Goal: Task Accomplishment & Management: Use online tool/utility

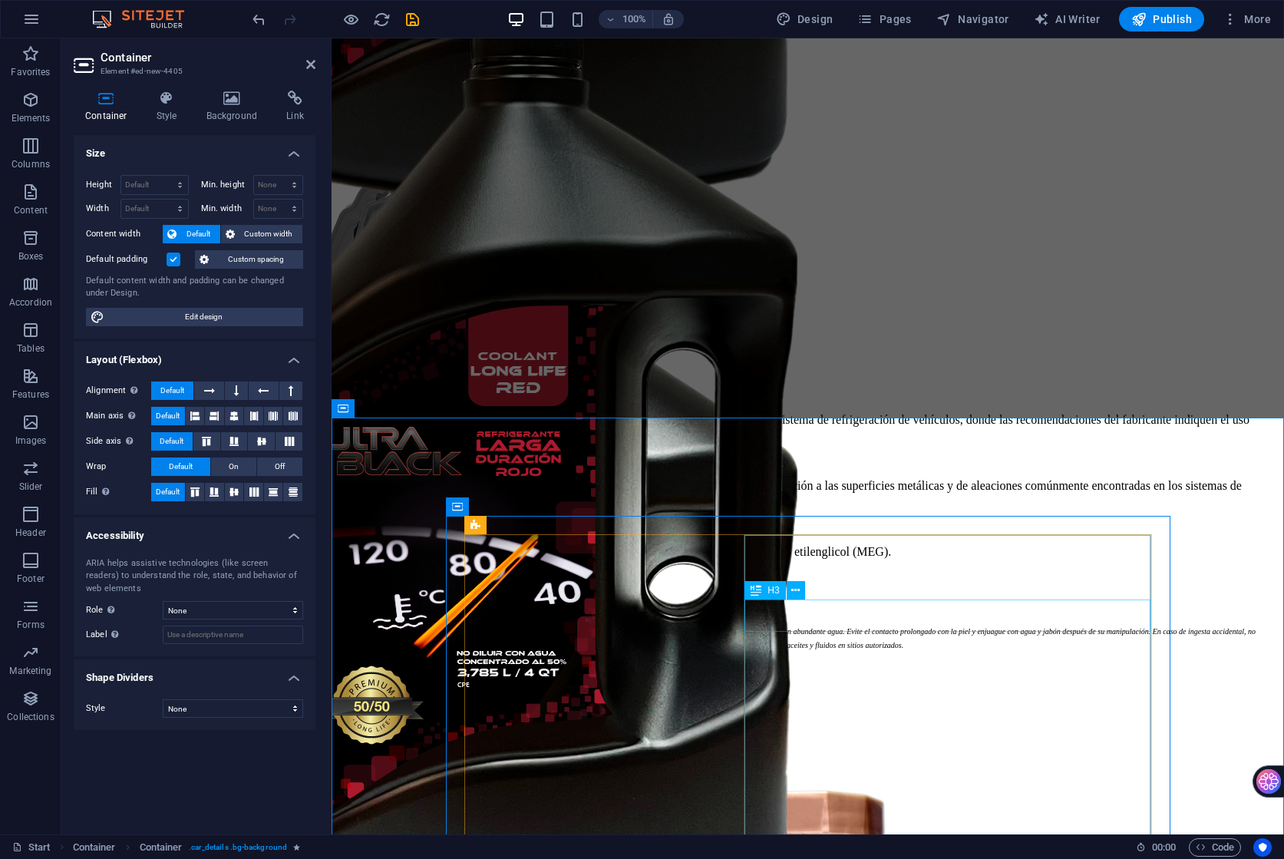
scroll to position [26473, 0]
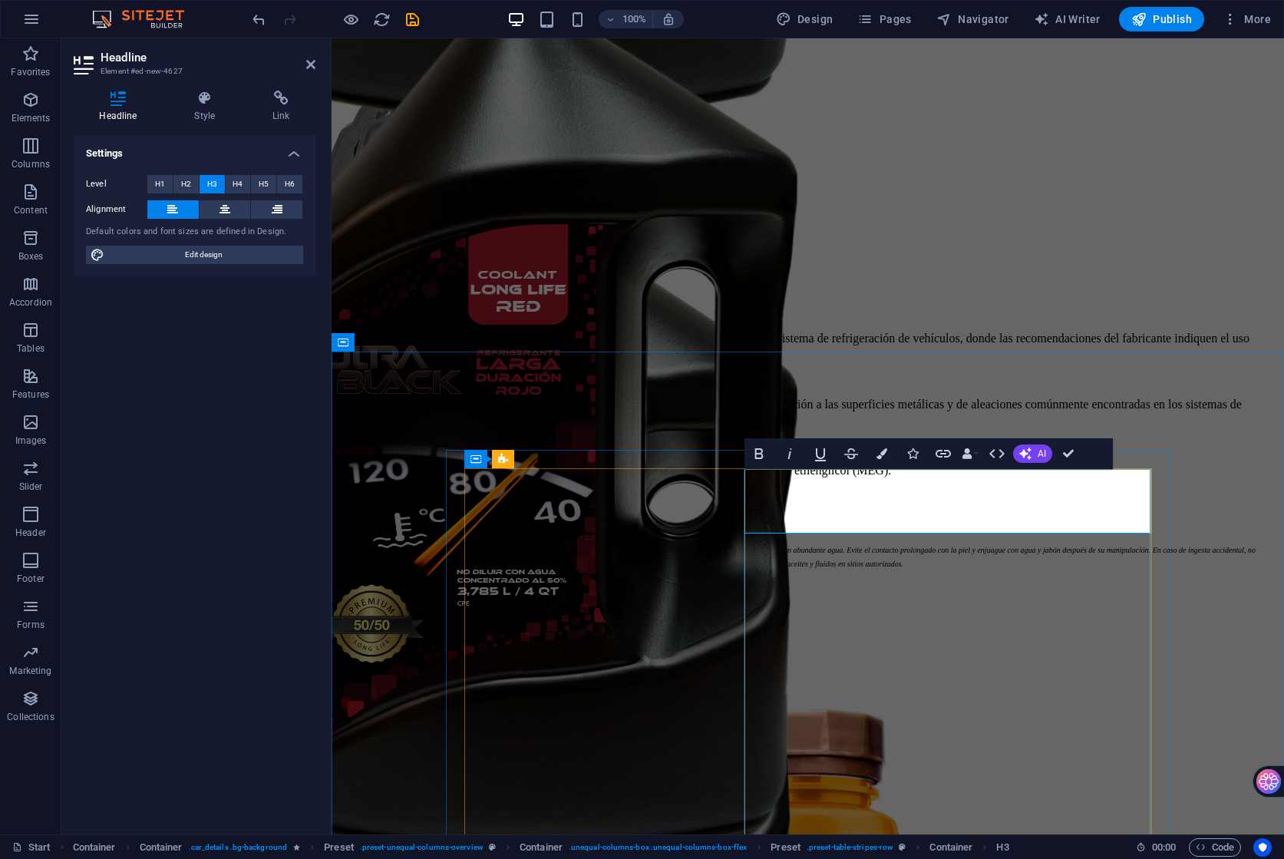
drag, startPoint x: 917, startPoint y: 482, endPoint x: 838, endPoint y: 480, distance: 79.1
drag, startPoint x: 1073, startPoint y: 452, endPoint x: 1074, endPoint y: 544, distance: 92.1
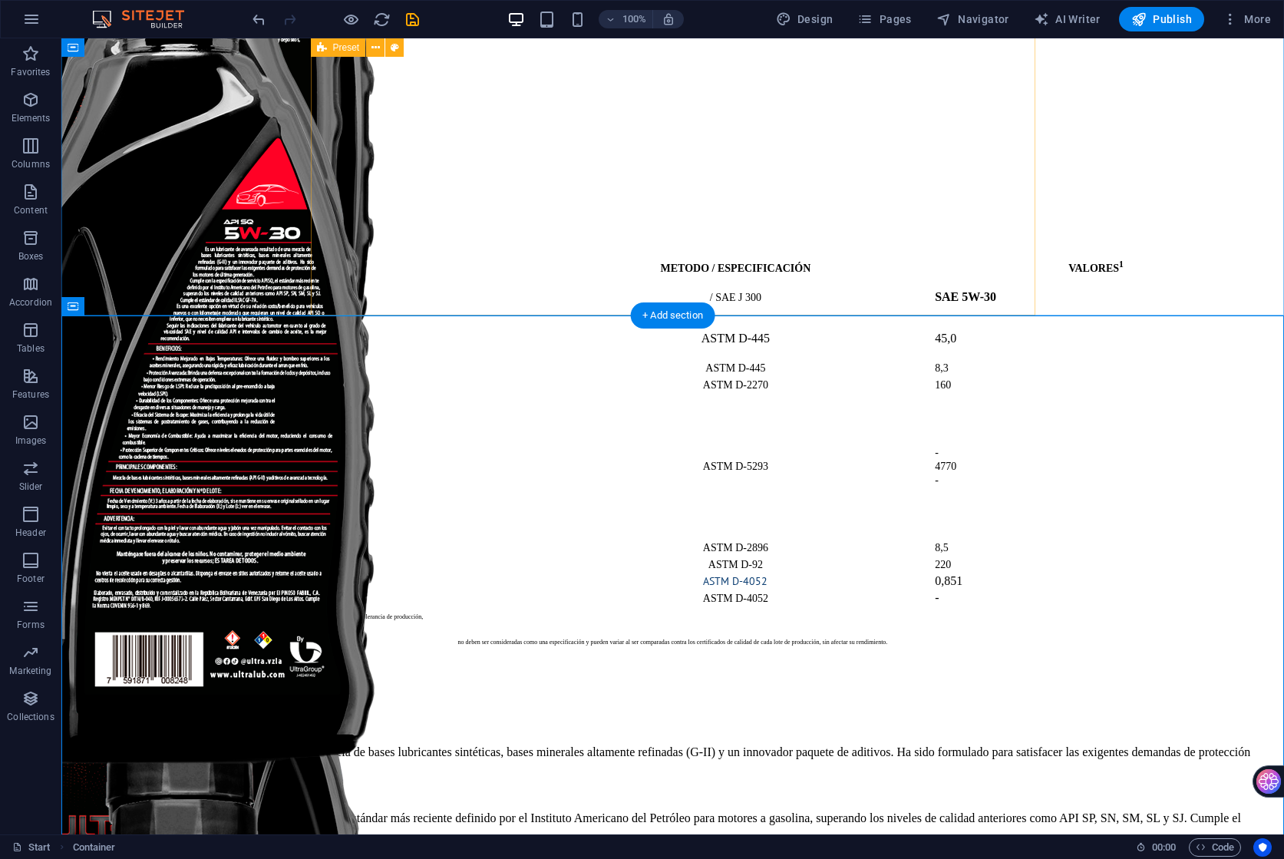
scroll to position [26500, 0]
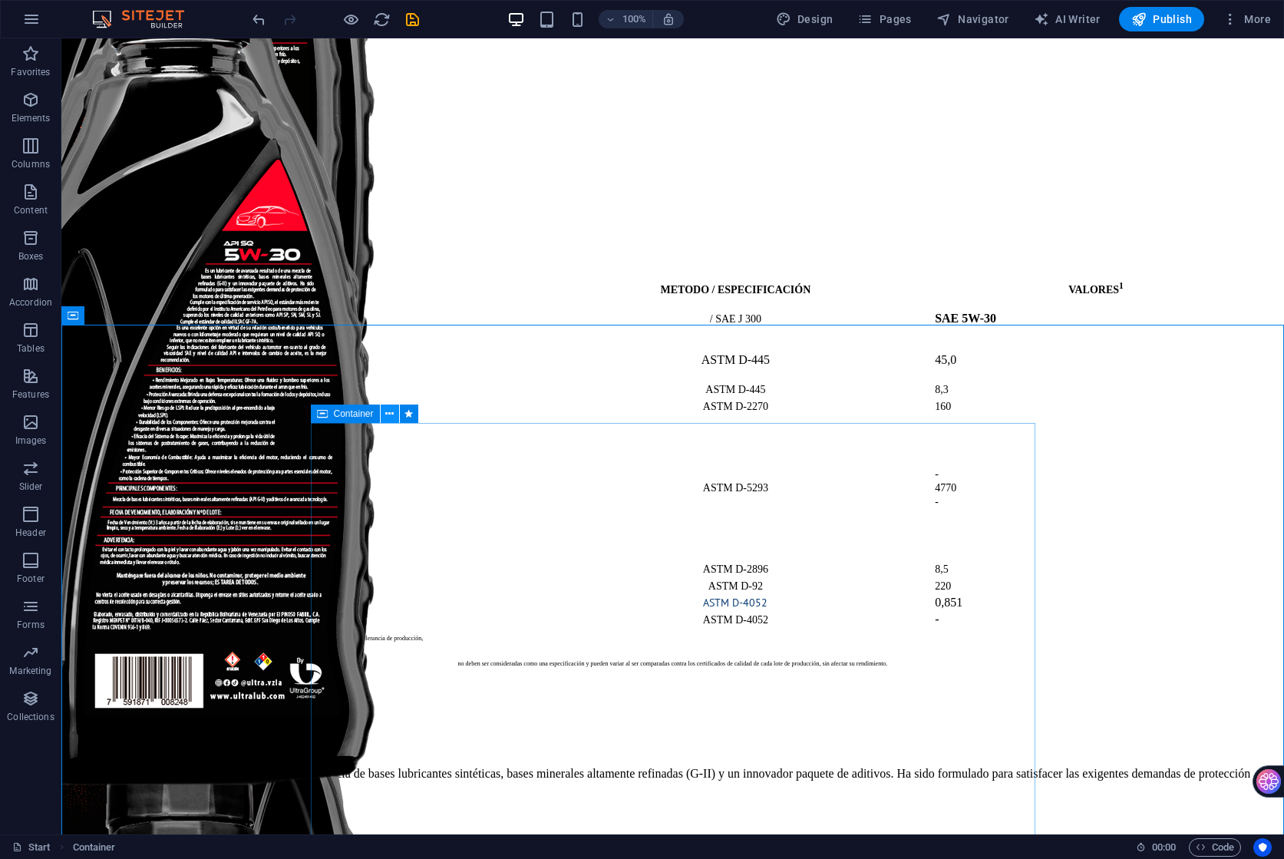
click at [392, 415] on icon at bounding box center [389, 414] width 8 height 16
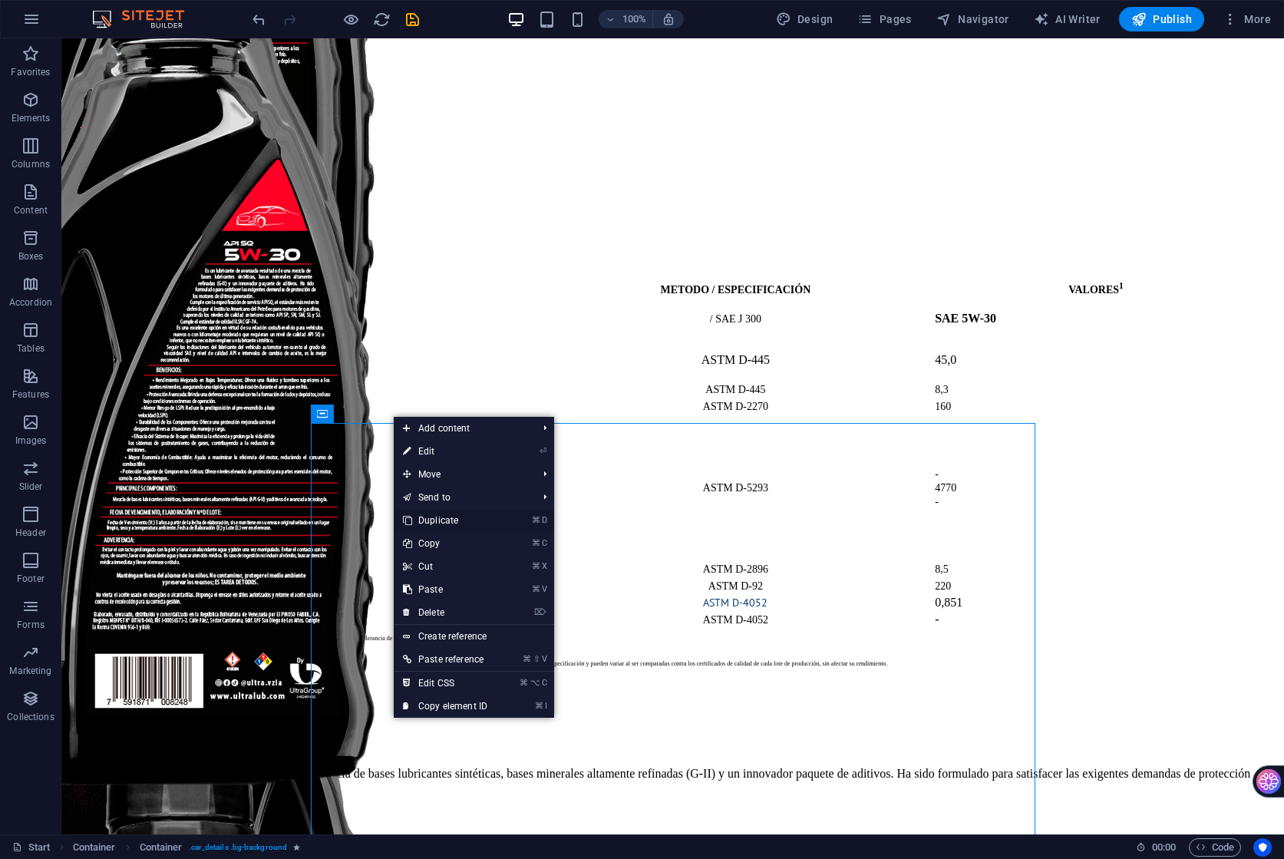
click at [463, 520] on link "⌘ D Duplicate" at bounding box center [445, 520] width 103 height 23
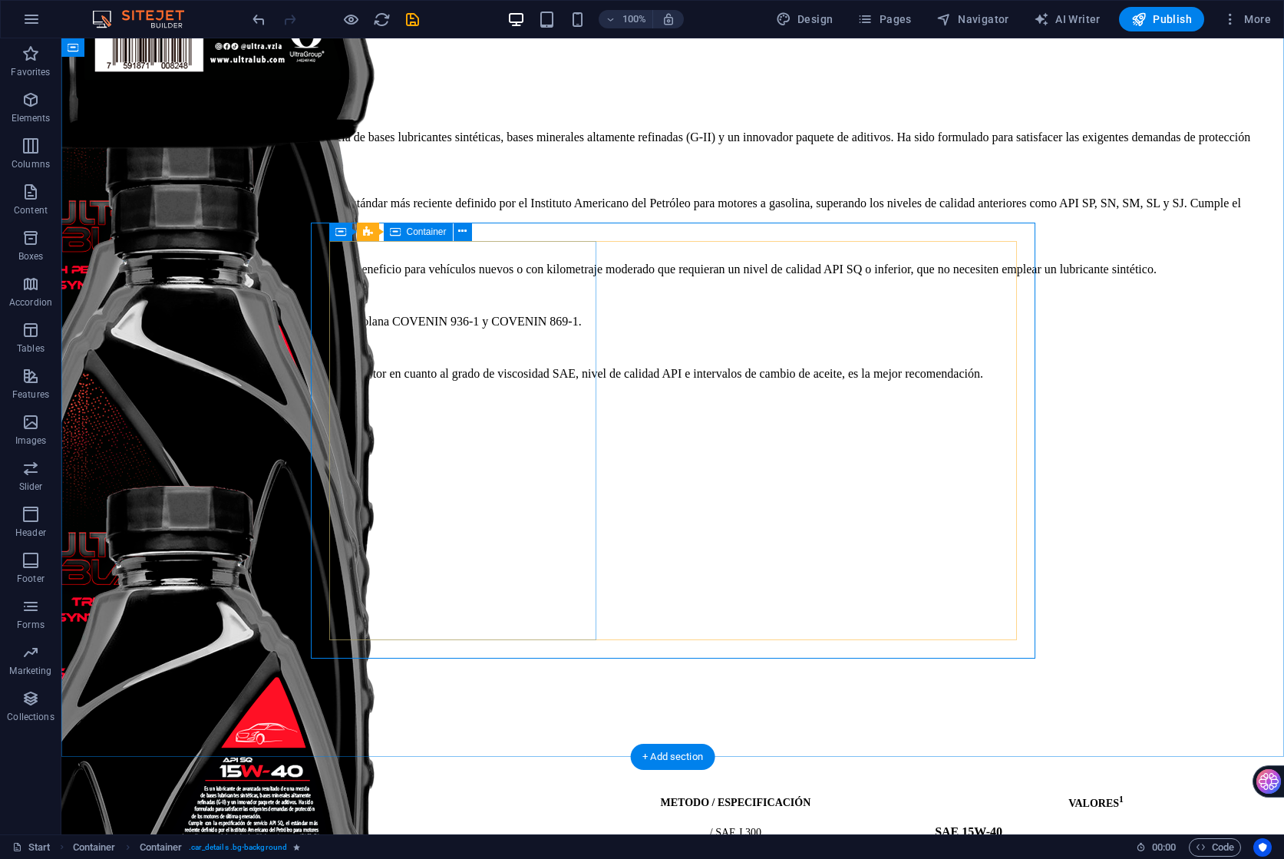
scroll to position [27069, 0]
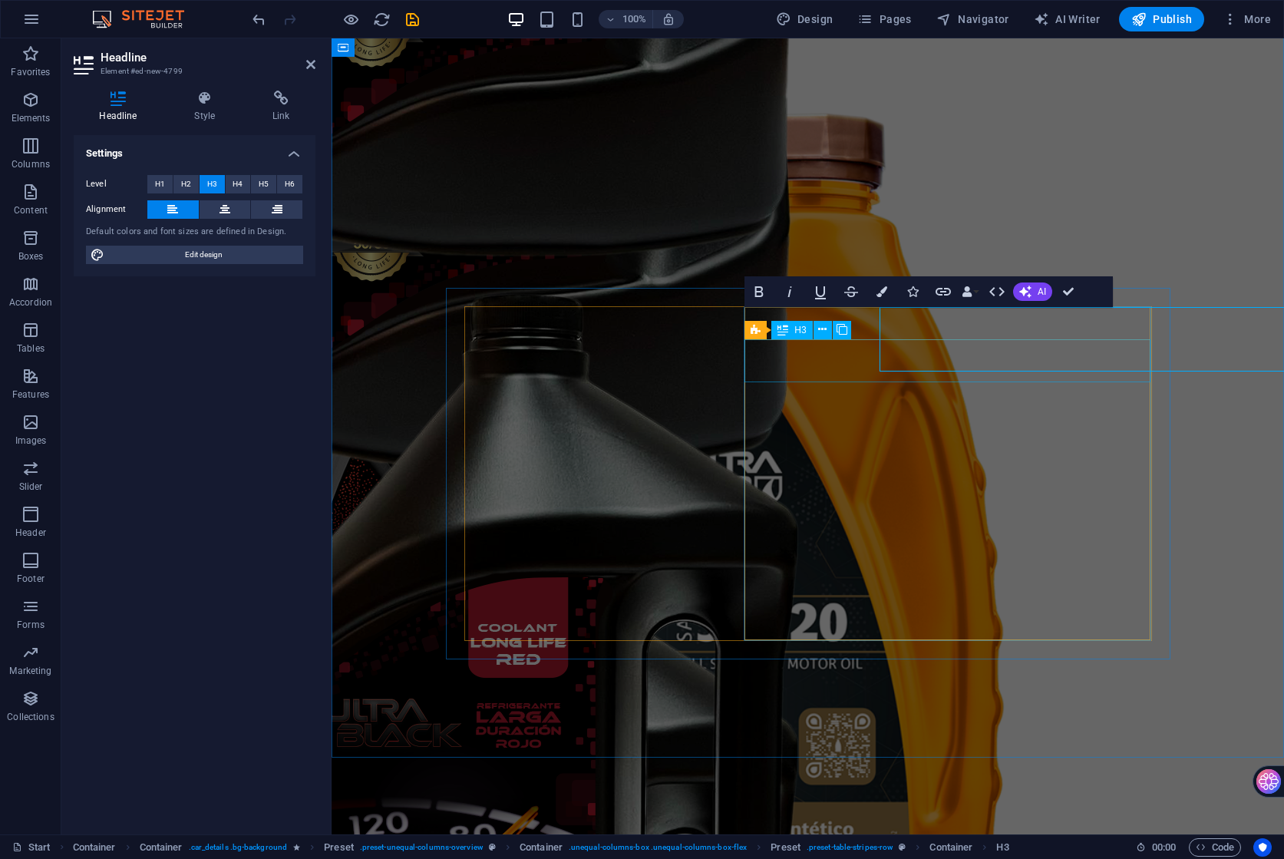
scroll to position [27072, 0]
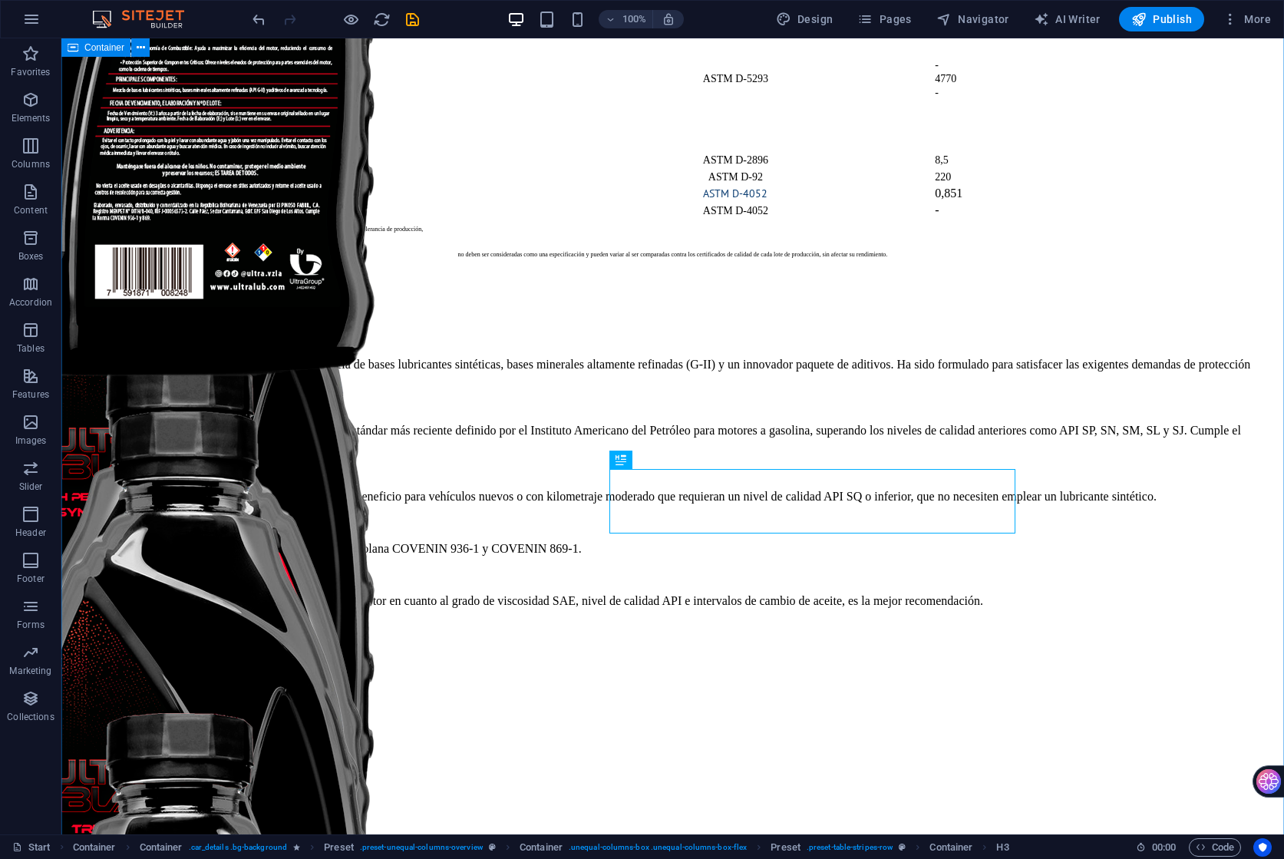
scroll to position [26829, 0]
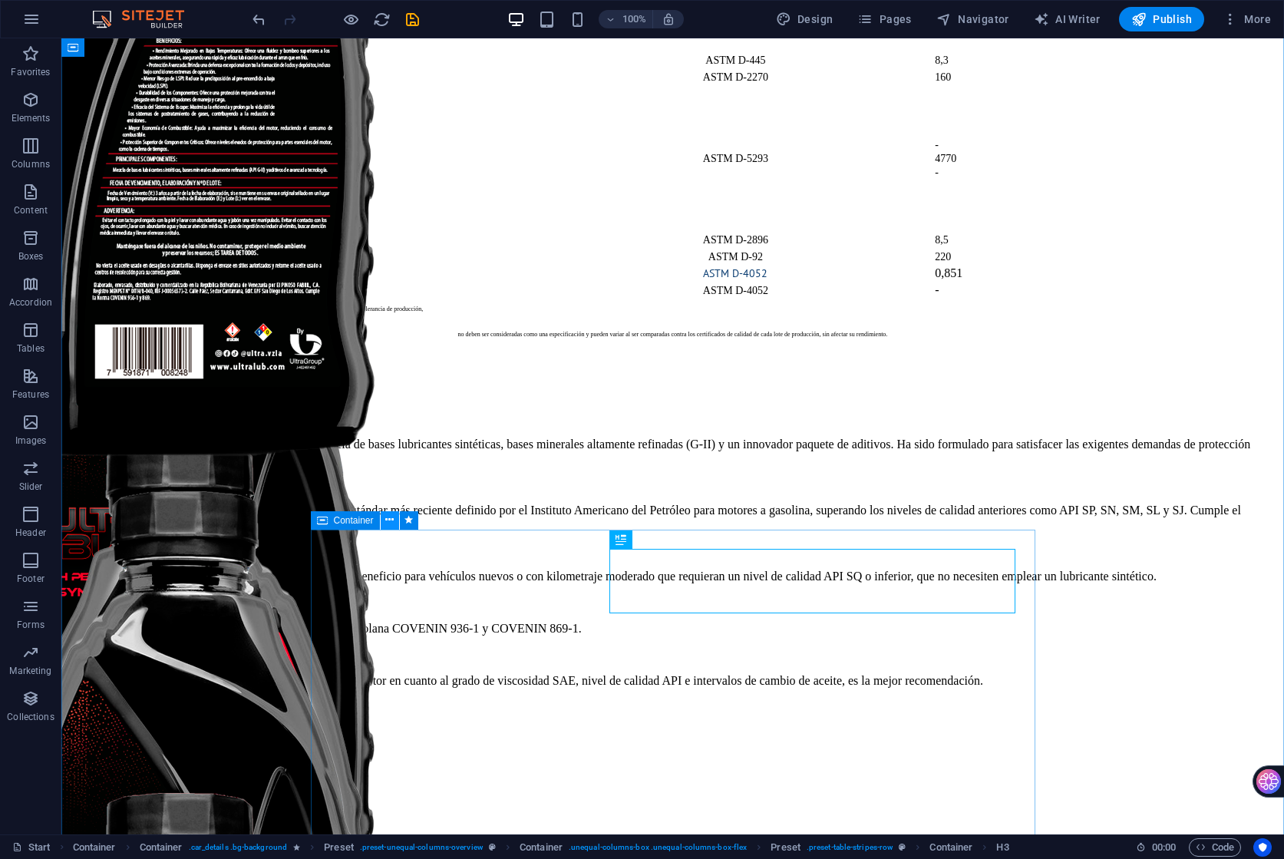
click at [384, 523] on button at bounding box center [390, 520] width 18 height 18
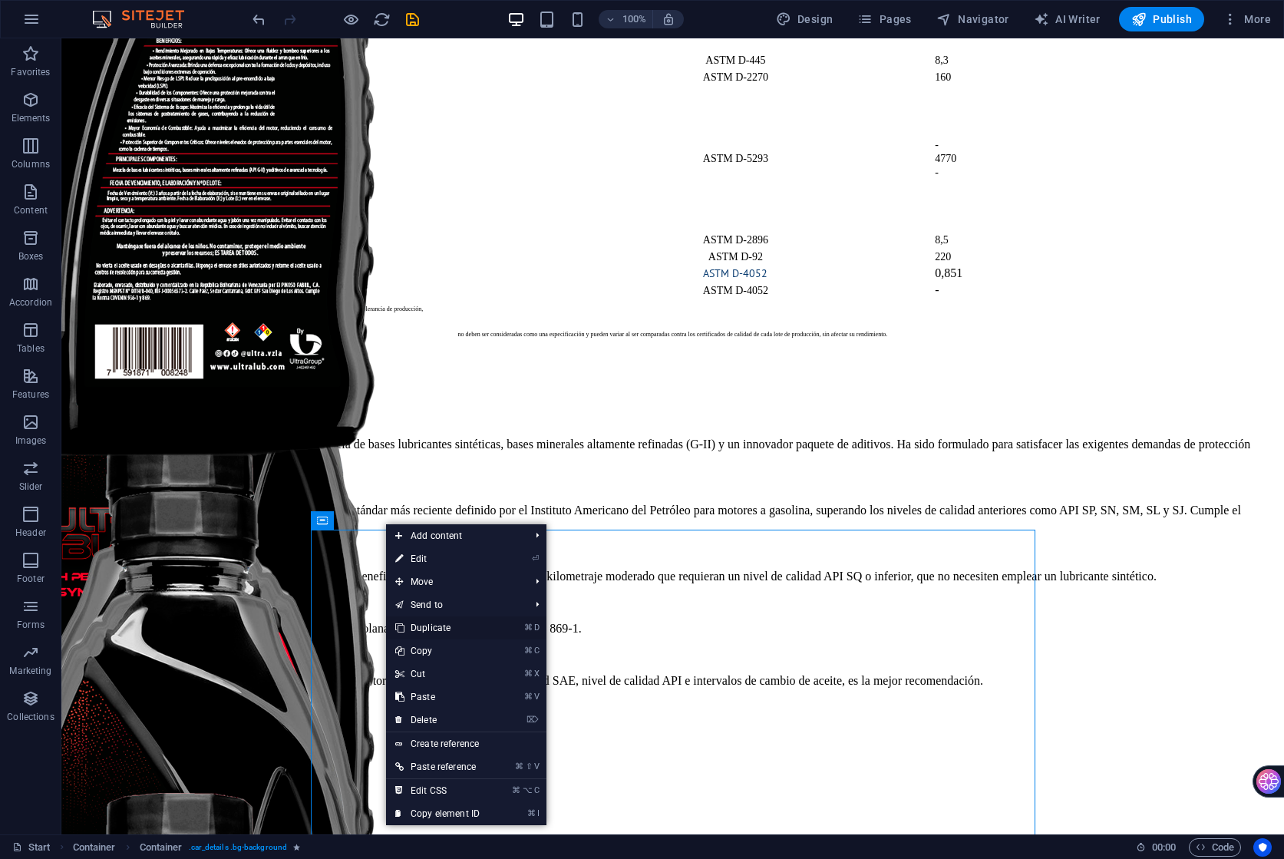
click at [461, 632] on link "⌘ D Duplicate" at bounding box center [437, 627] width 103 height 23
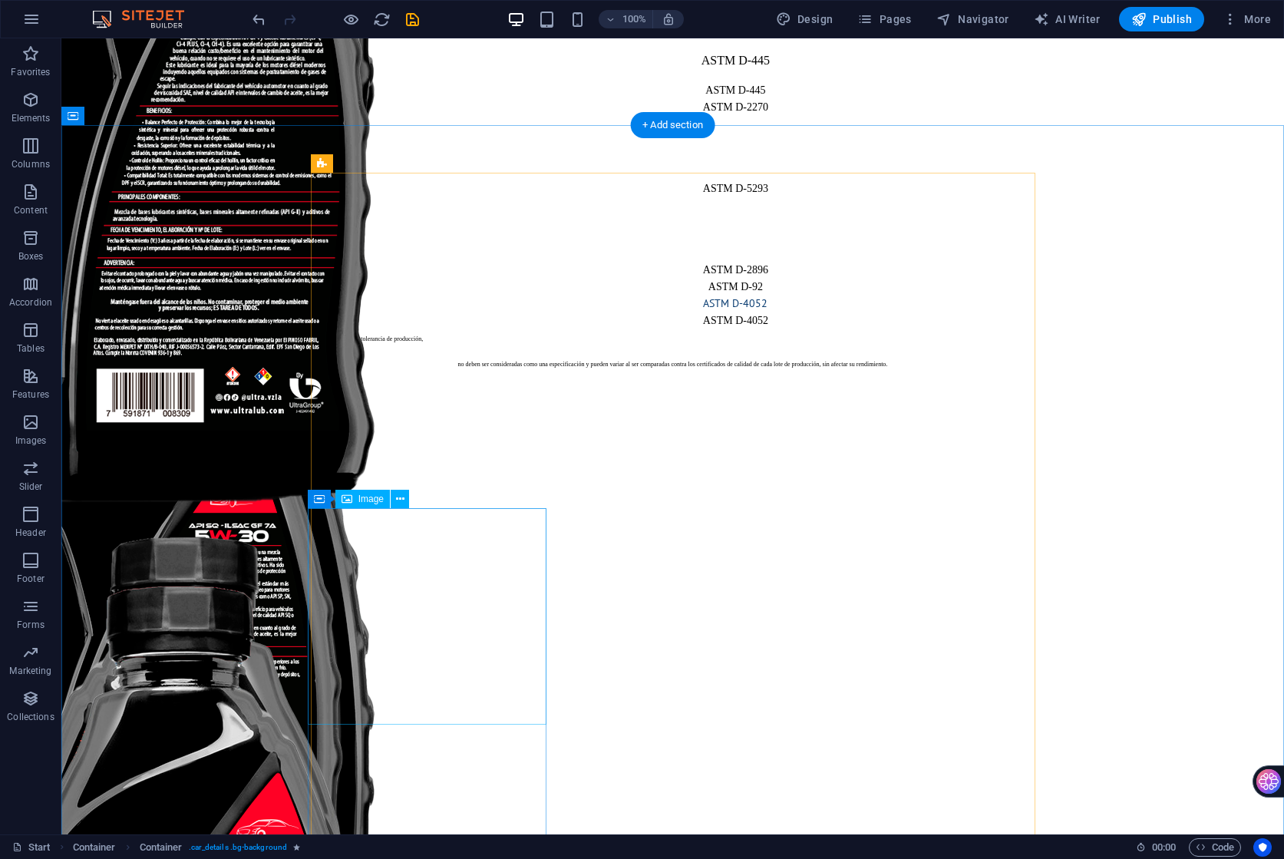
scroll to position [25883, 0]
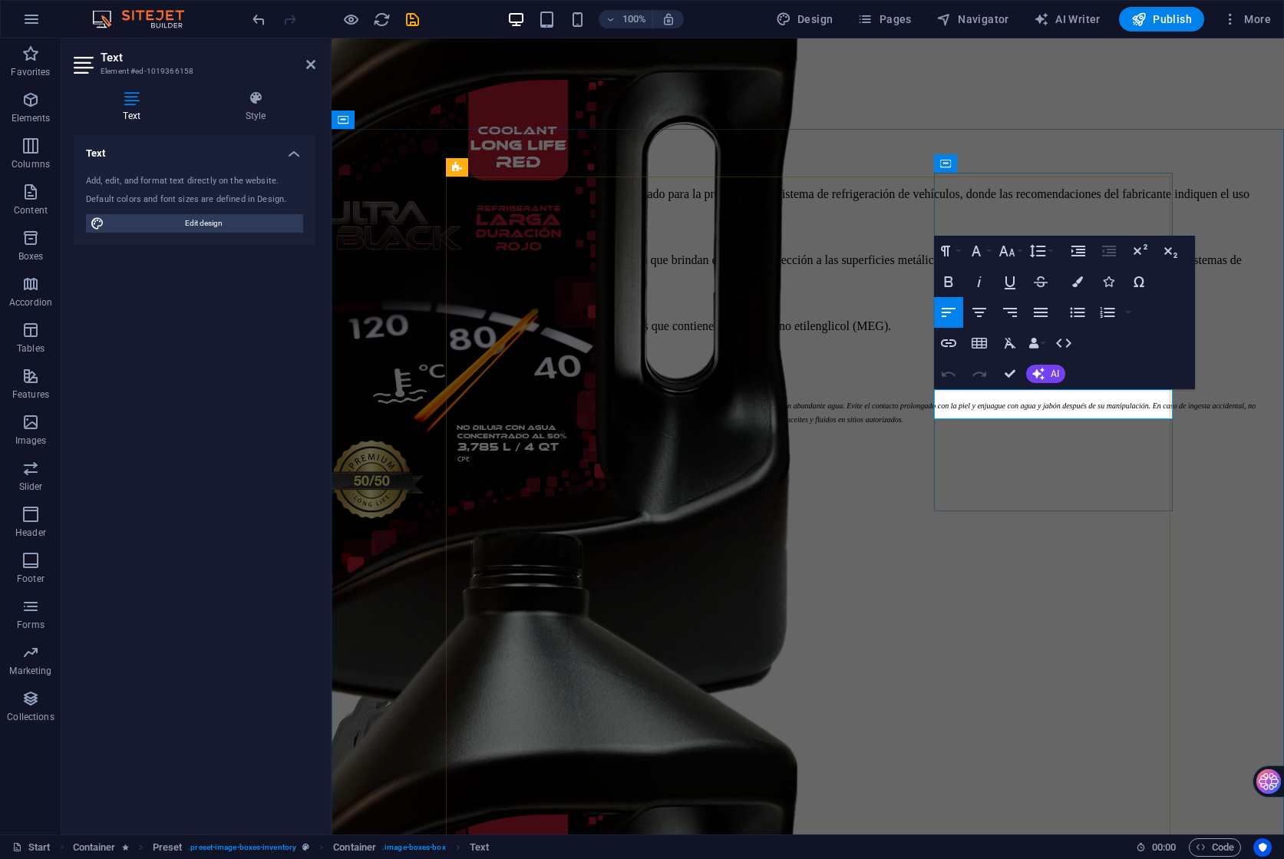
drag, startPoint x: 1020, startPoint y: 371, endPoint x: 1054, endPoint y: 582, distance: 214.6
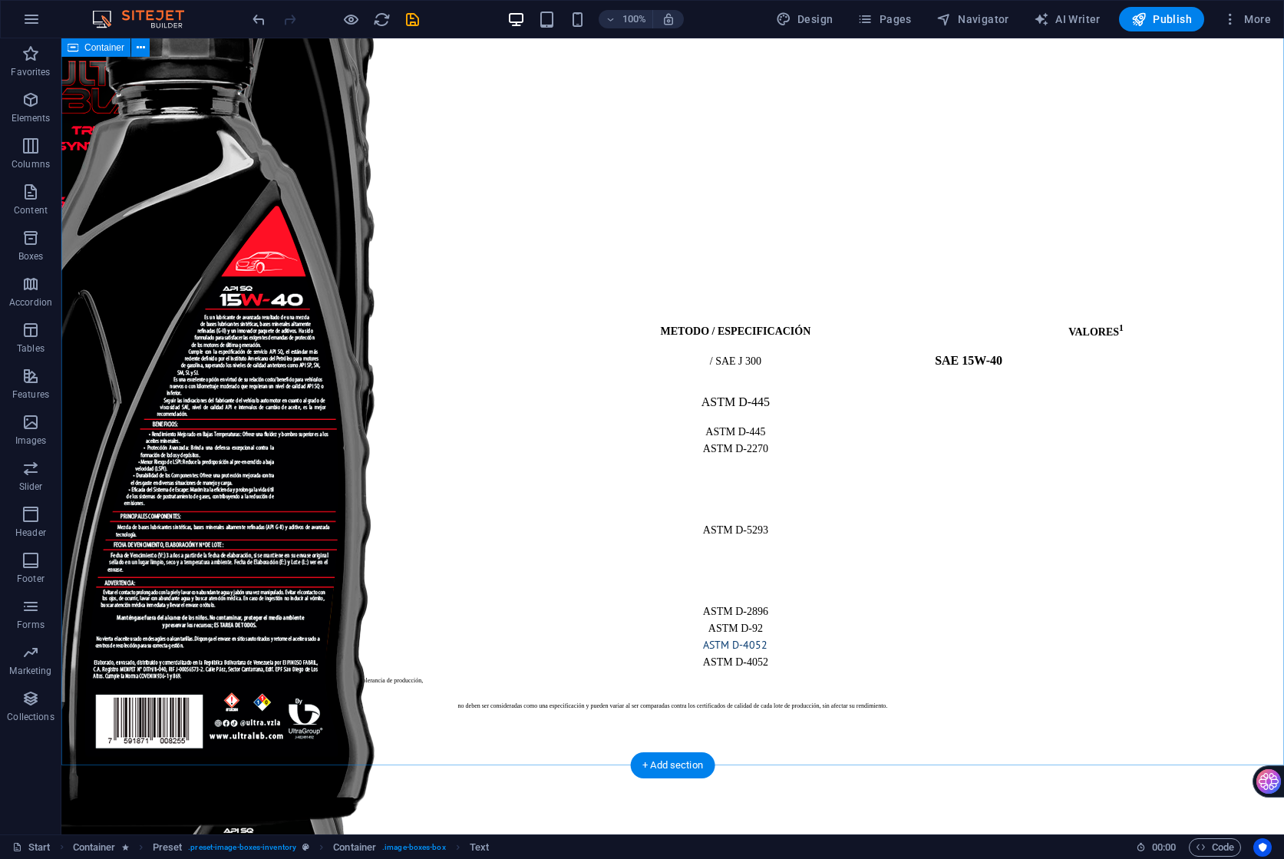
scroll to position [27554, 0]
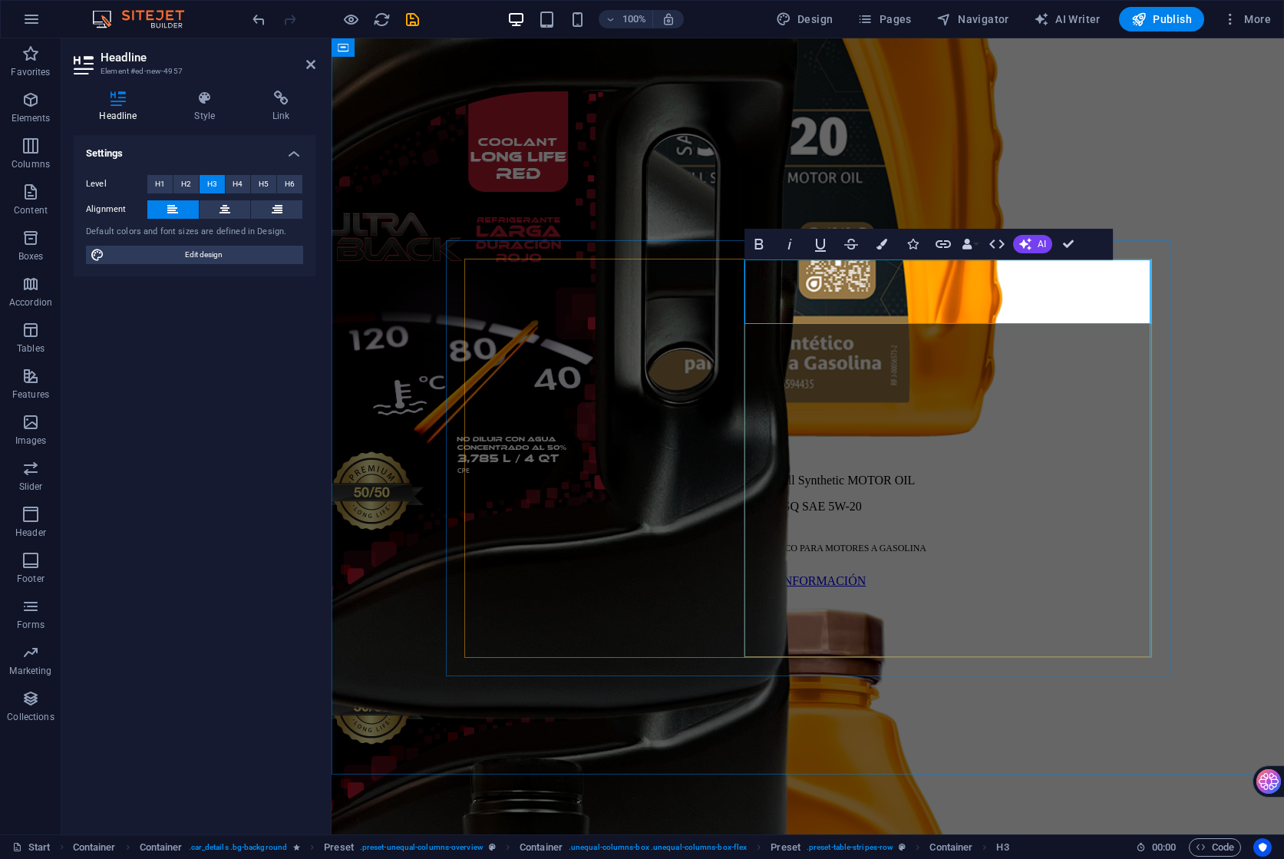
drag, startPoint x: 1060, startPoint y: 242, endPoint x: 981, endPoint y: 266, distance: 82.5
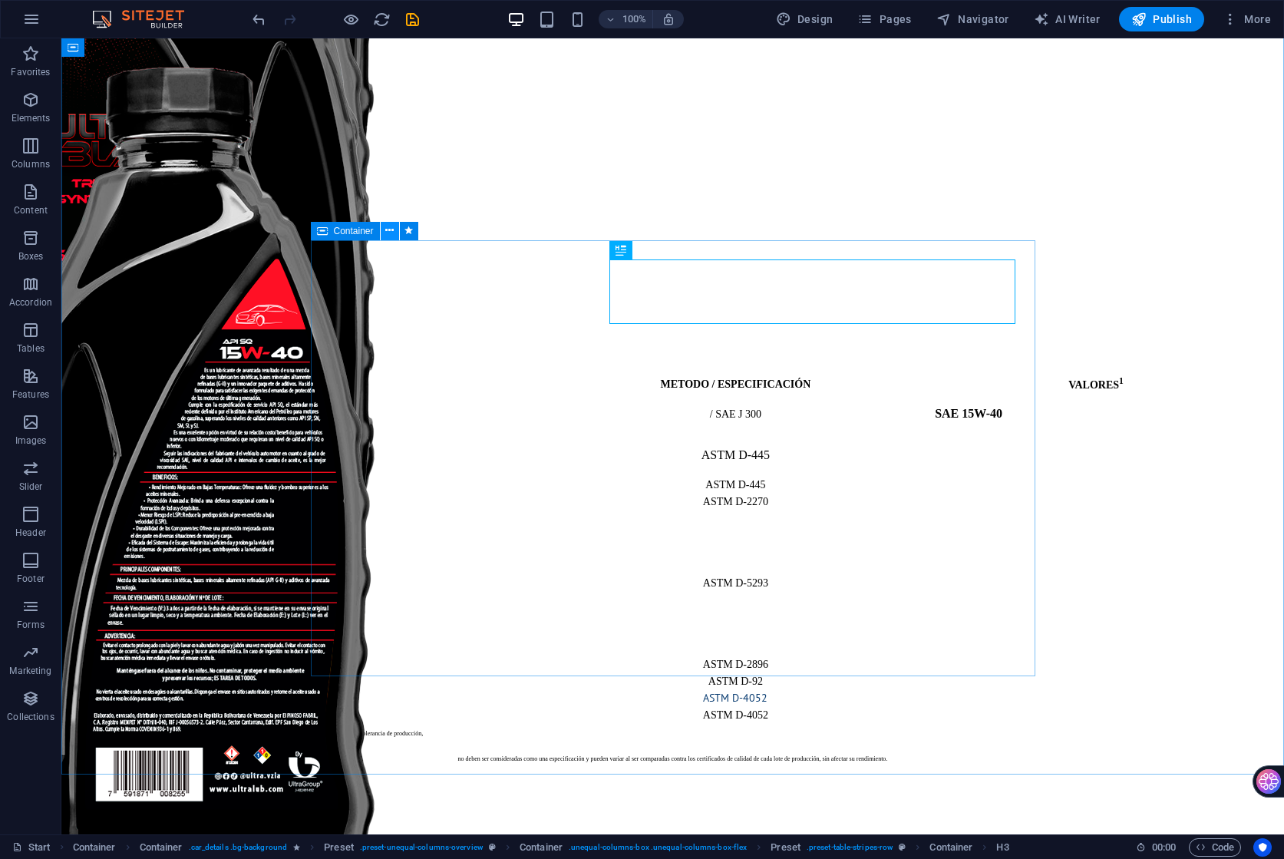
click at [388, 232] on icon at bounding box center [389, 231] width 8 height 16
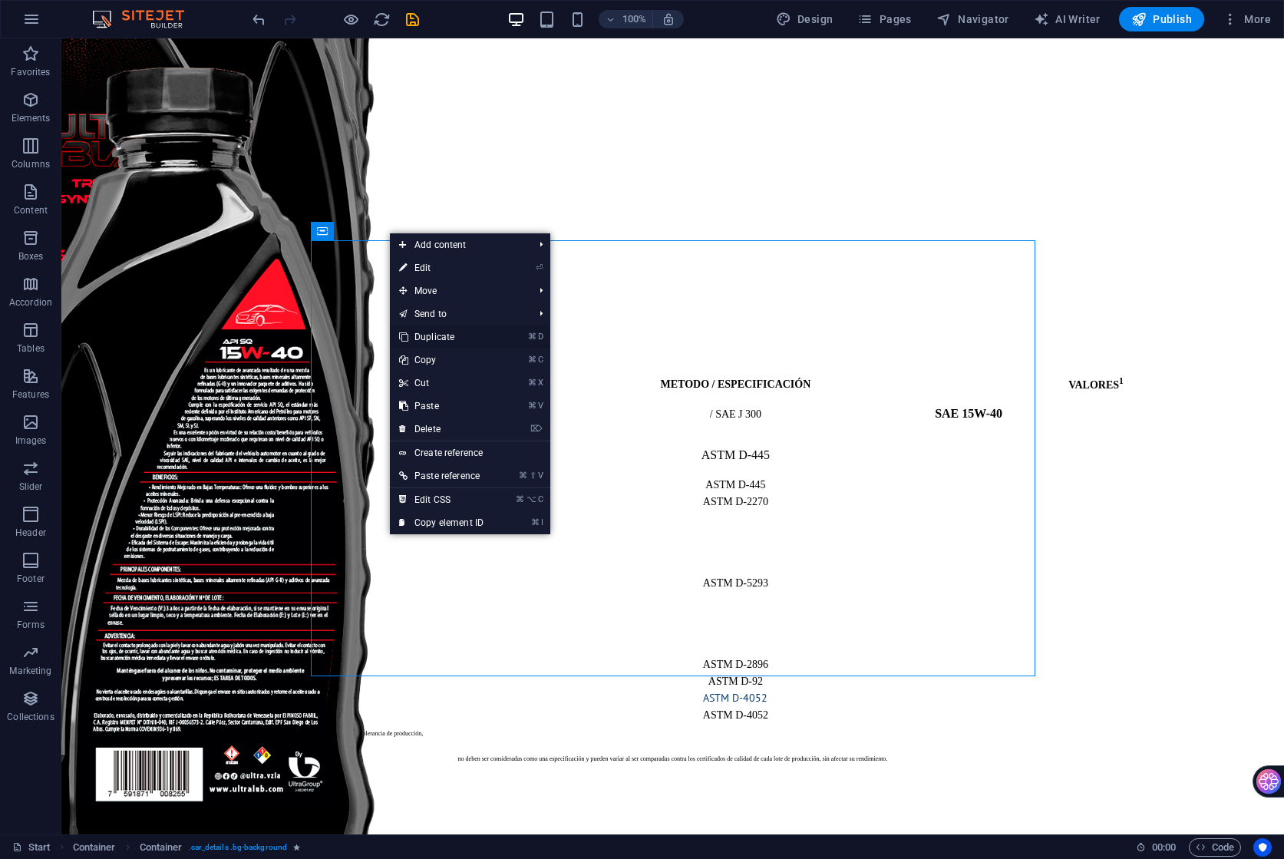
click at [480, 338] on link "⌘ D Duplicate" at bounding box center [441, 336] width 103 height 23
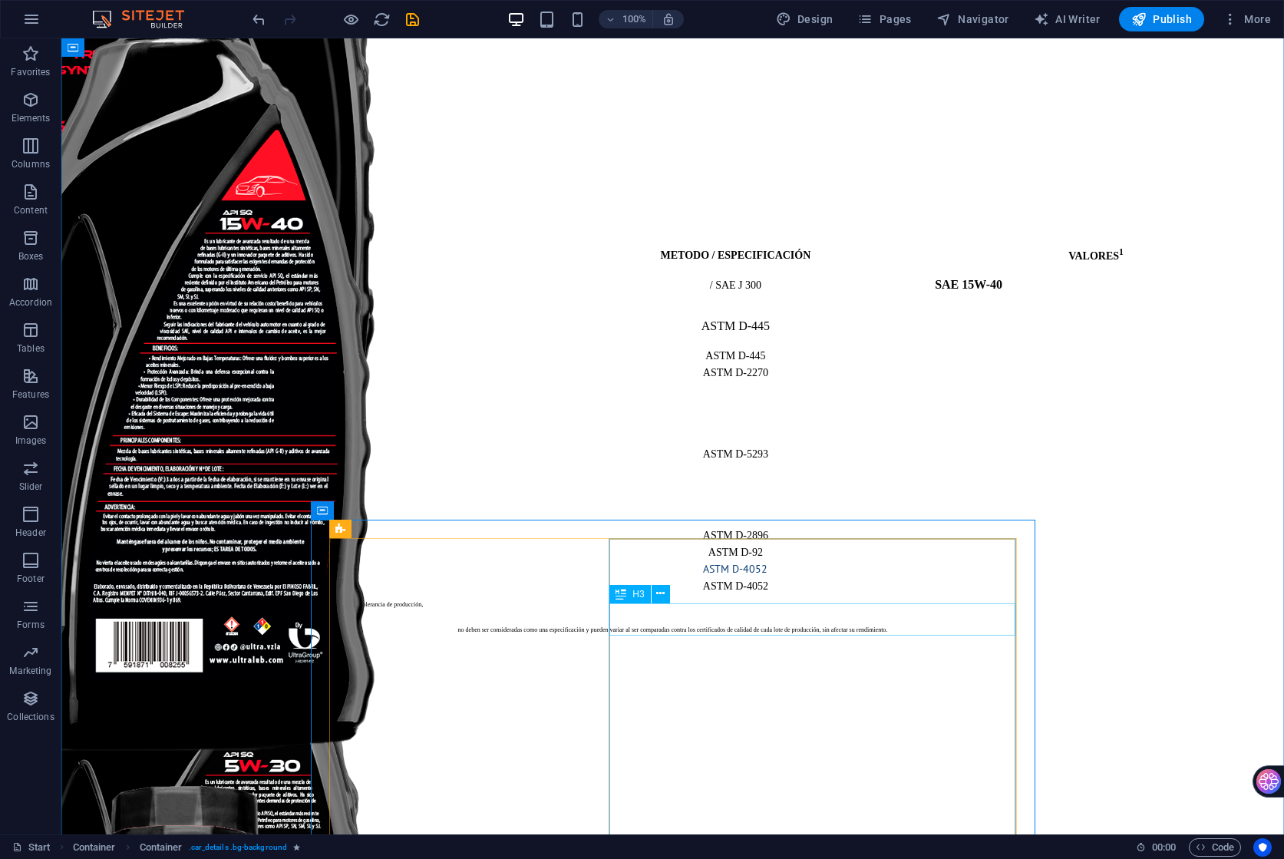
scroll to position [27725, 0]
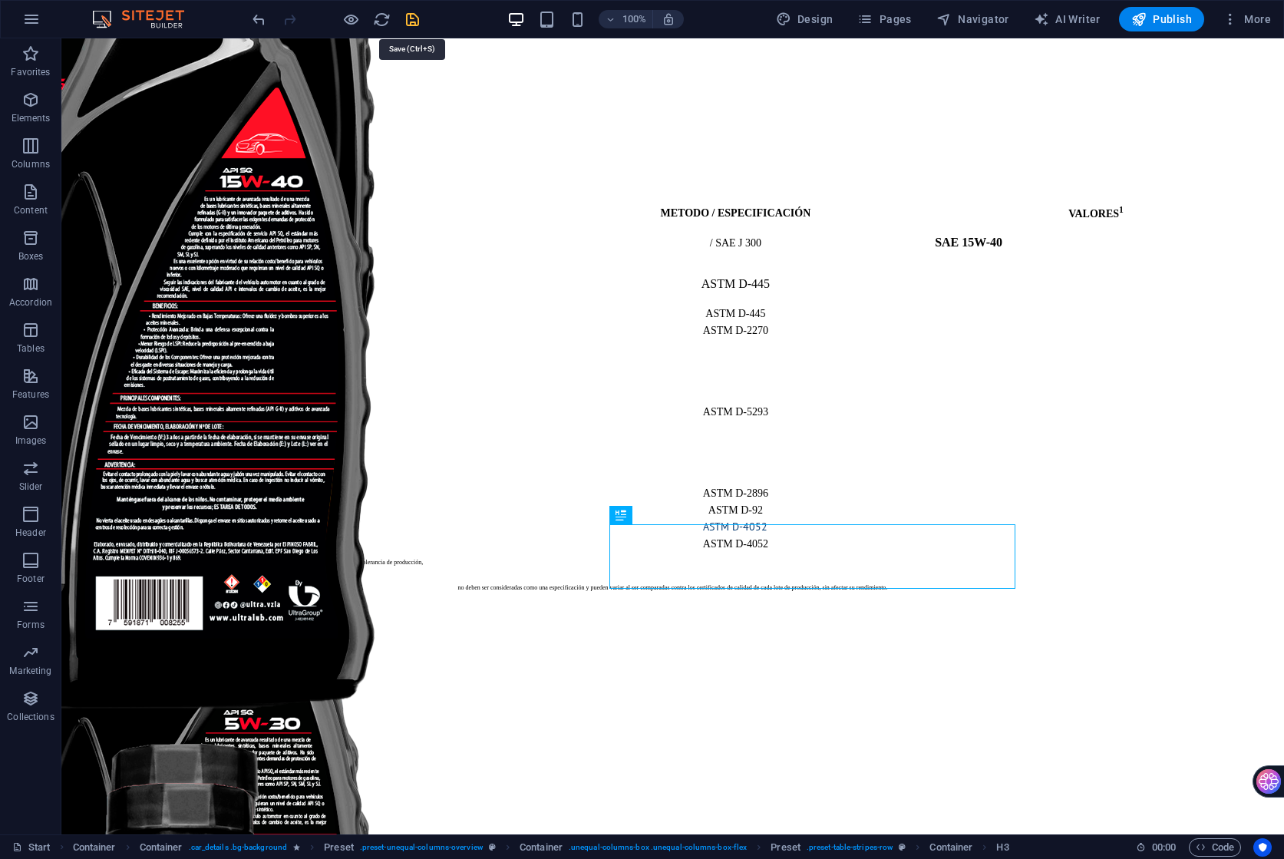
click at [412, 22] on icon "save" at bounding box center [413, 20] width 18 height 18
checkbox input "false"
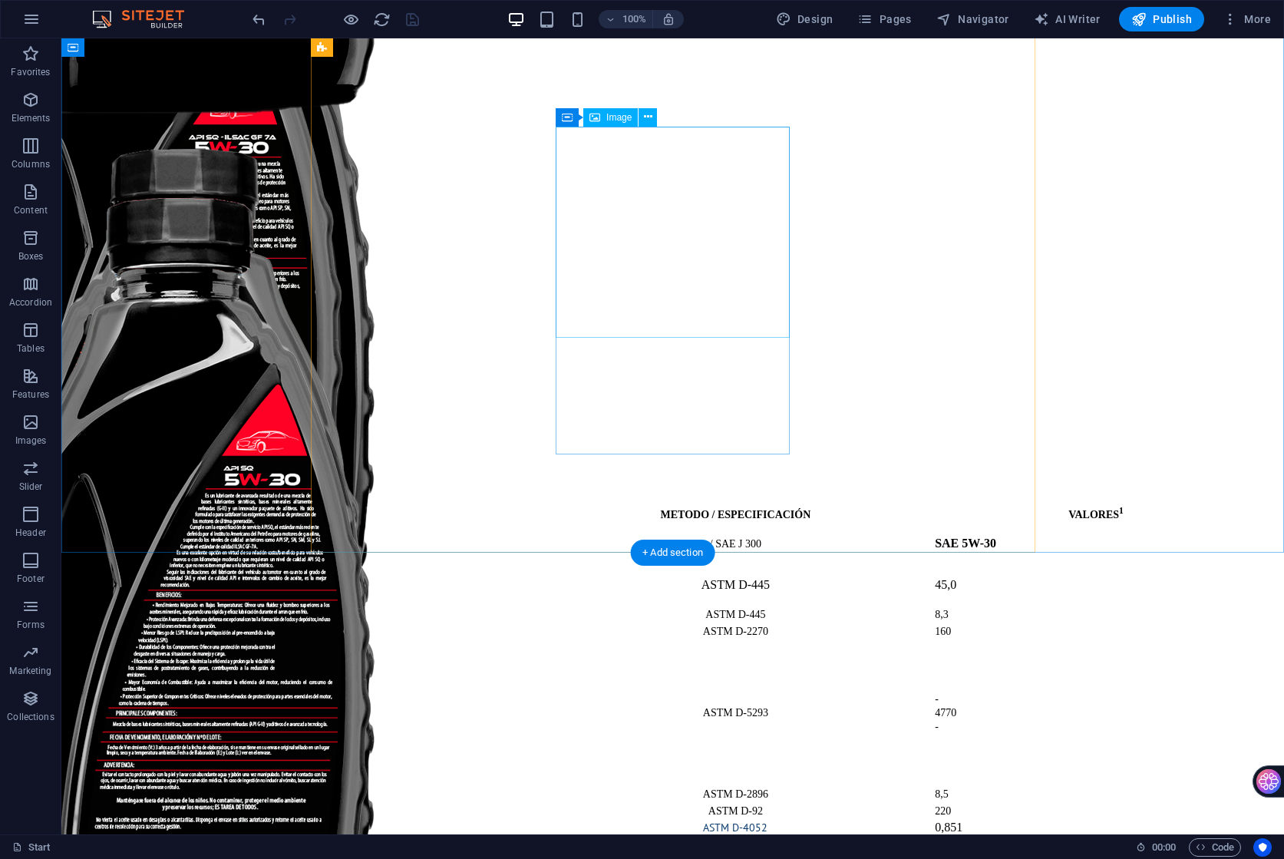
scroll to position [26266, 0]
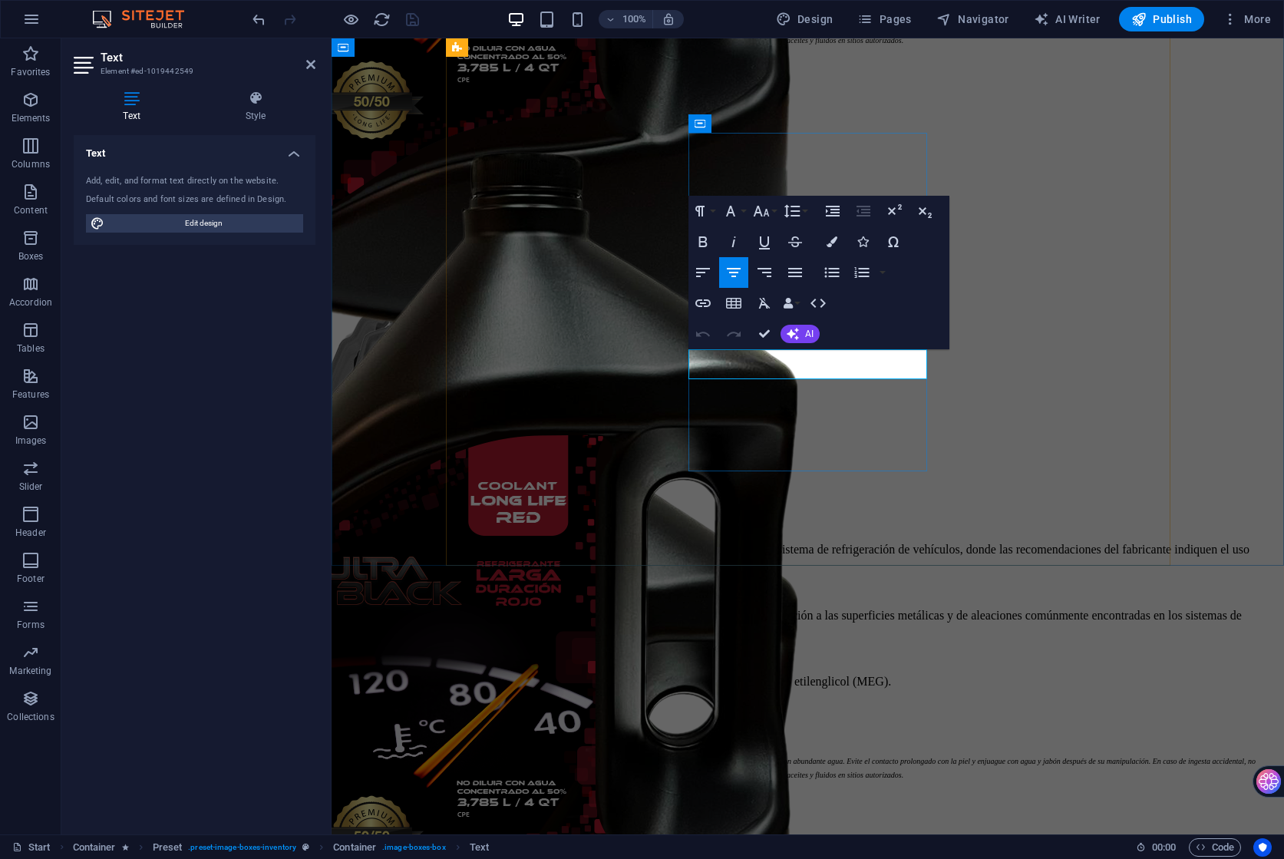
drag, startPoint x: 898, startPoint y: 364, endPoint x: 757, endPoint y: 362, distance: 141.2
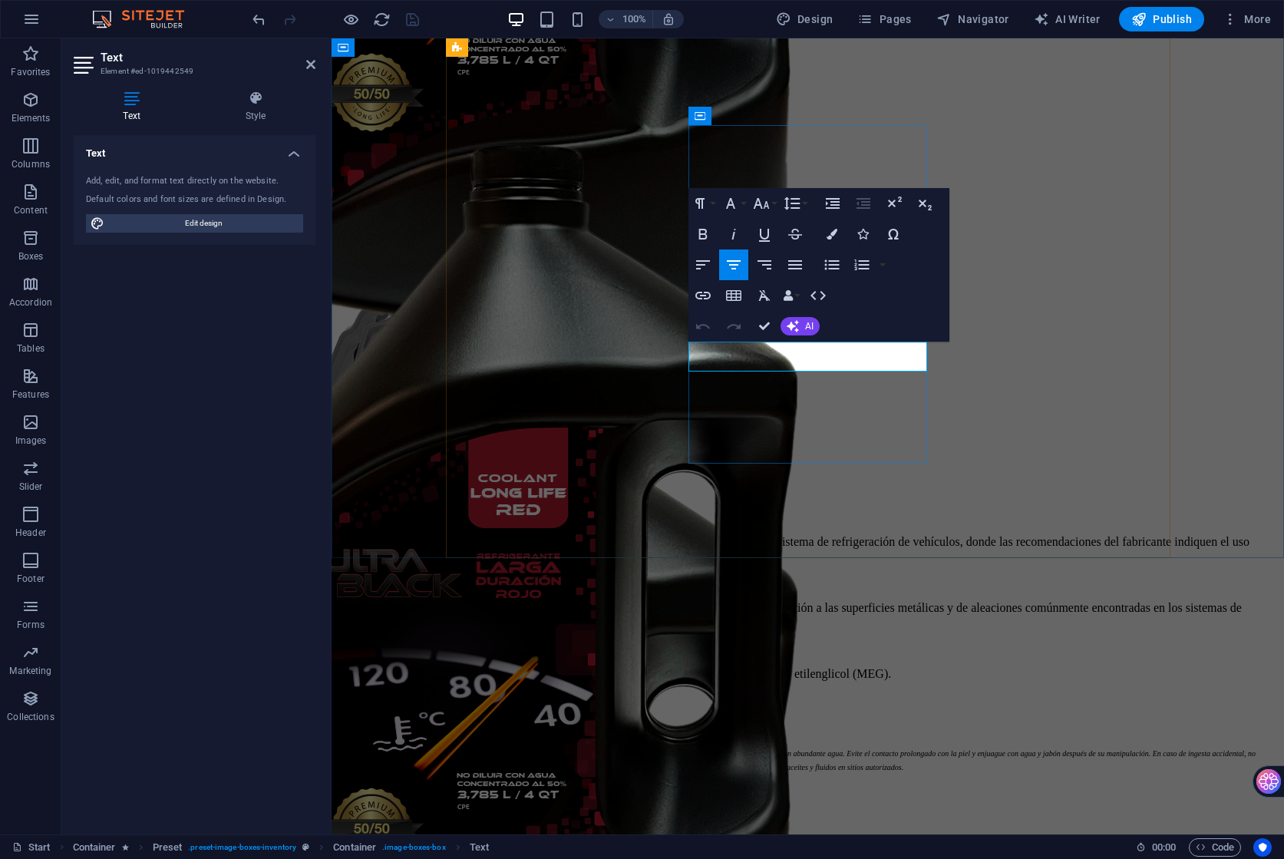
copy p "LTRAROSSO - FLUSHING"
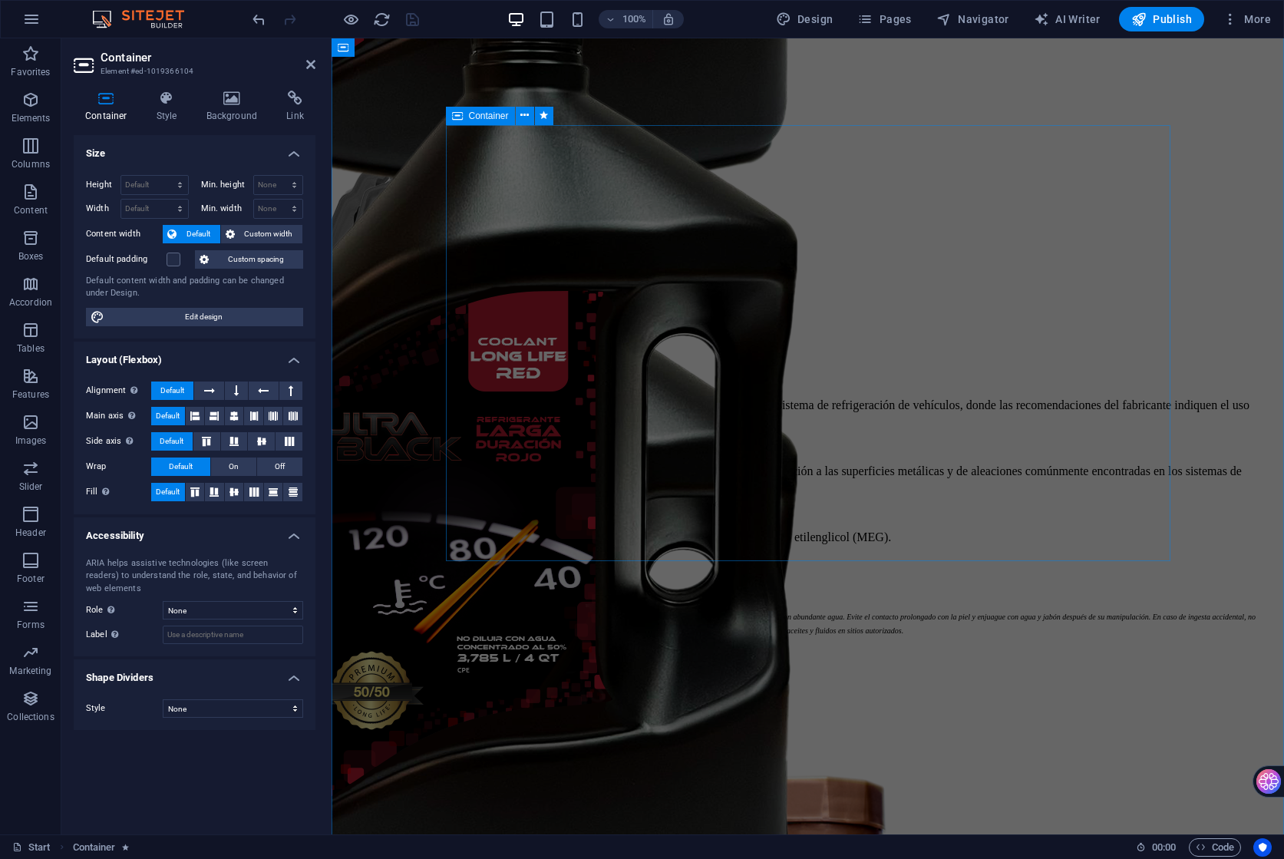
scroll to position [26797, 0]
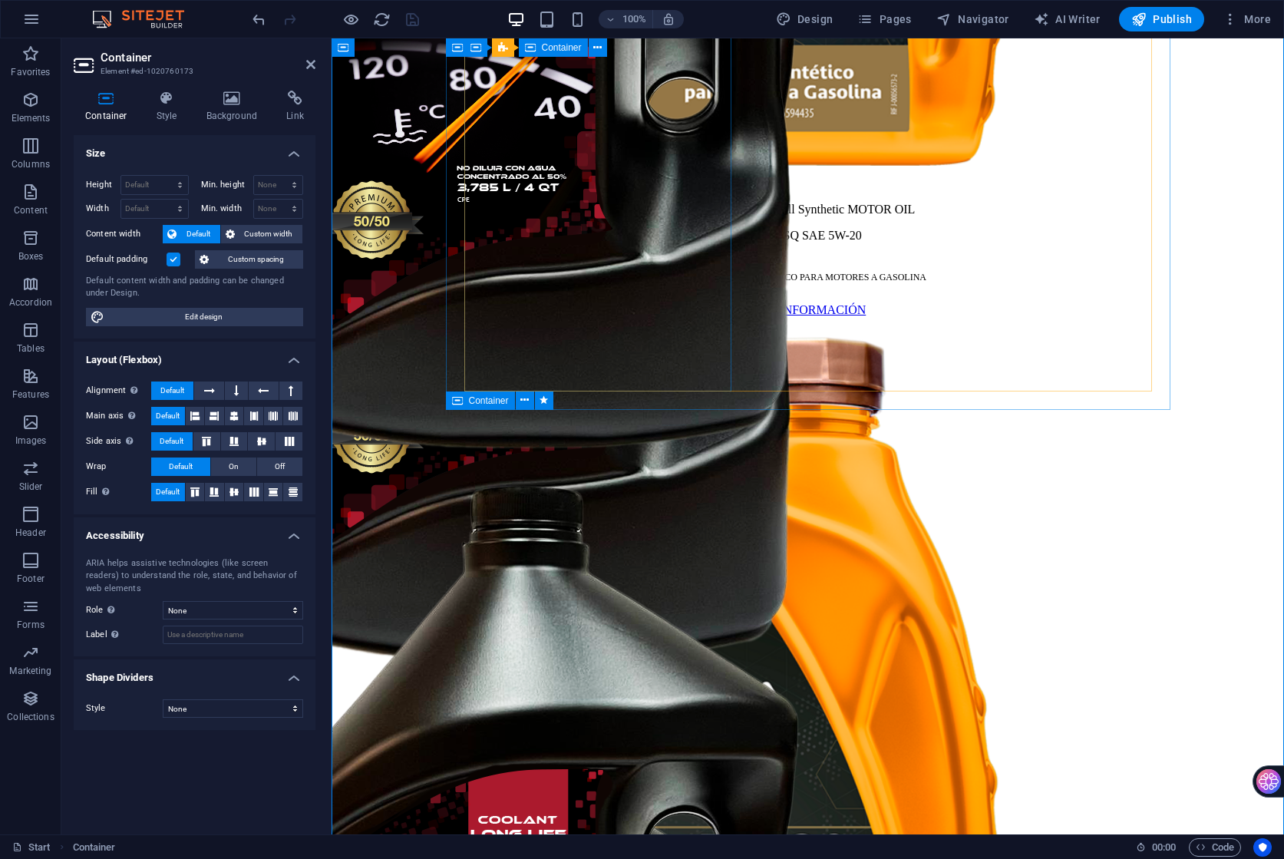
scroll to position [27820, 0]
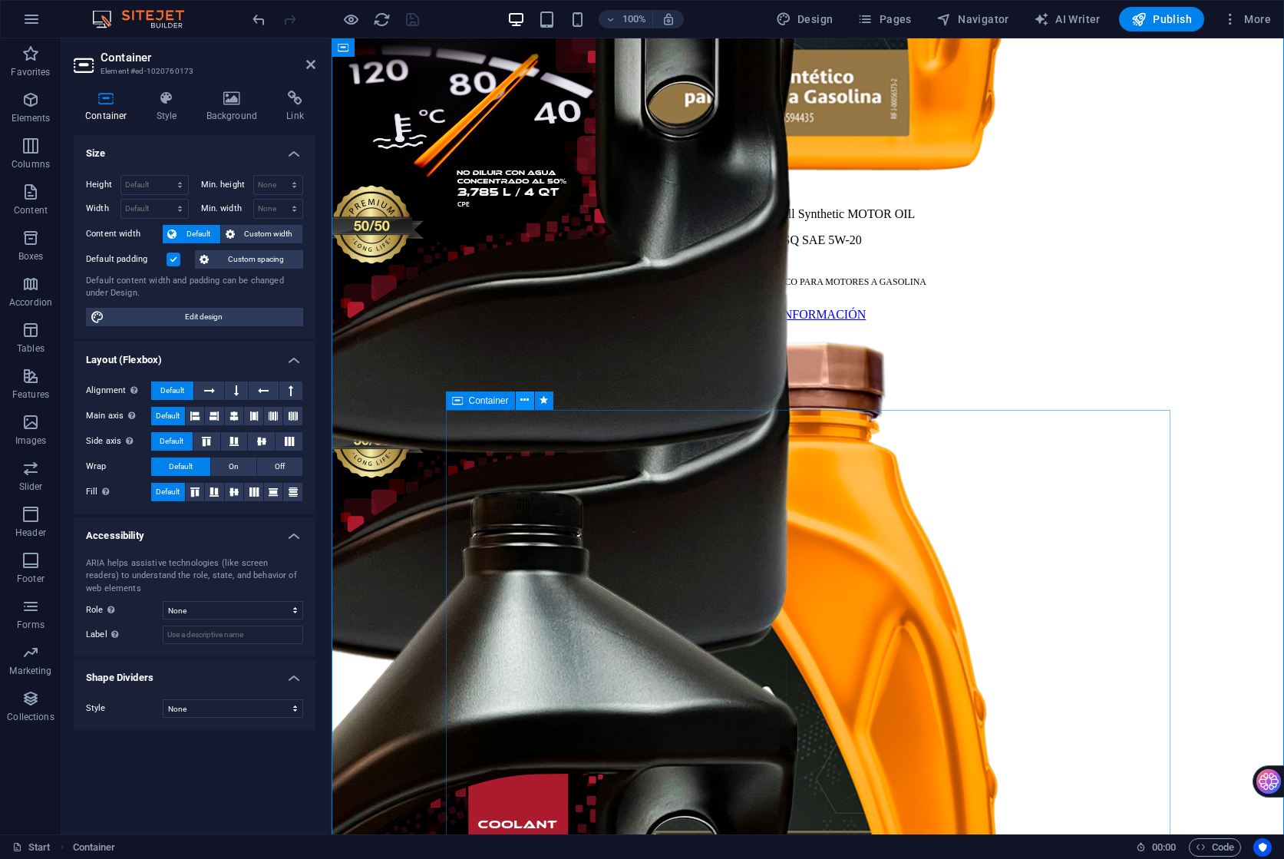
click at [529, 402] on button at bounding box center [525, 400] width 18 height 18
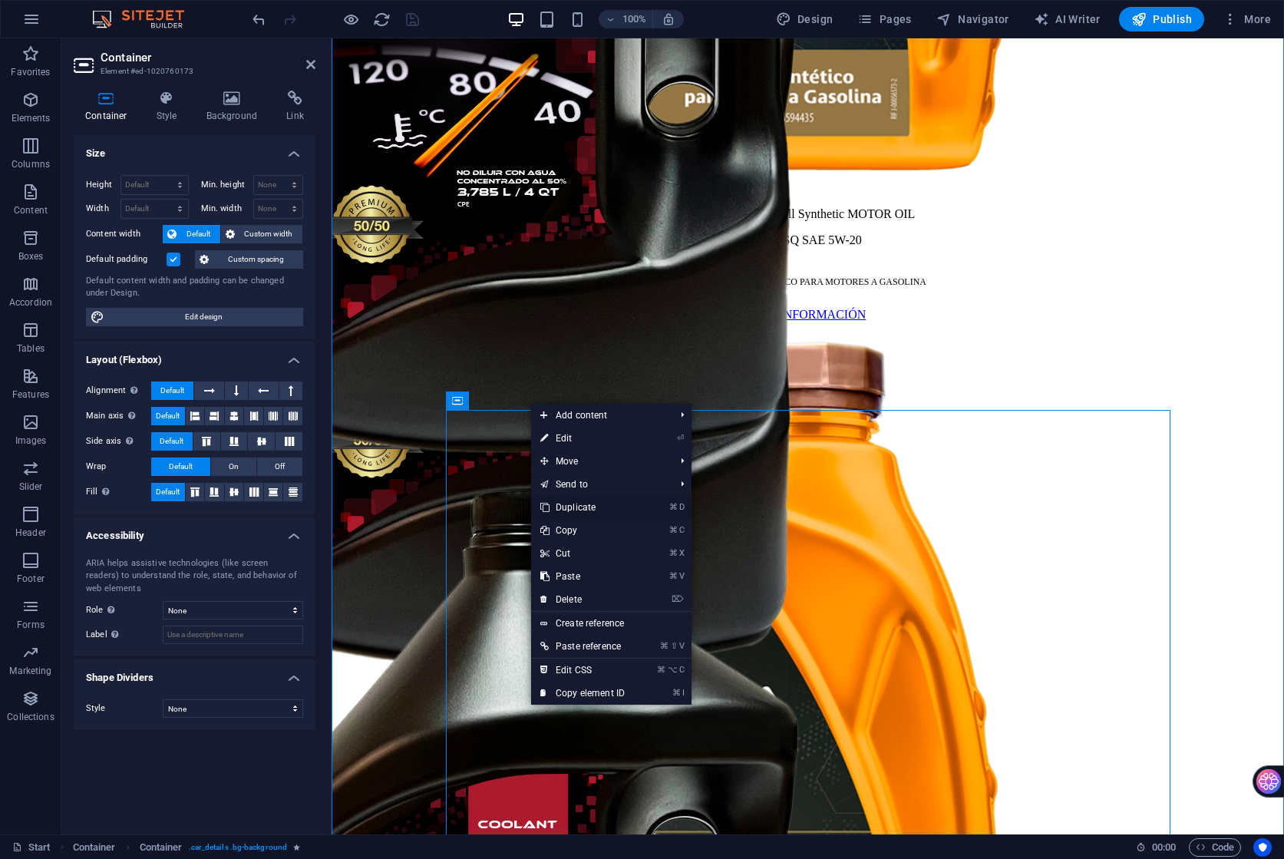
click at [620, 509] on link "⌘ D Duplicate" at bounding box center [582, 507] width 103 height 23
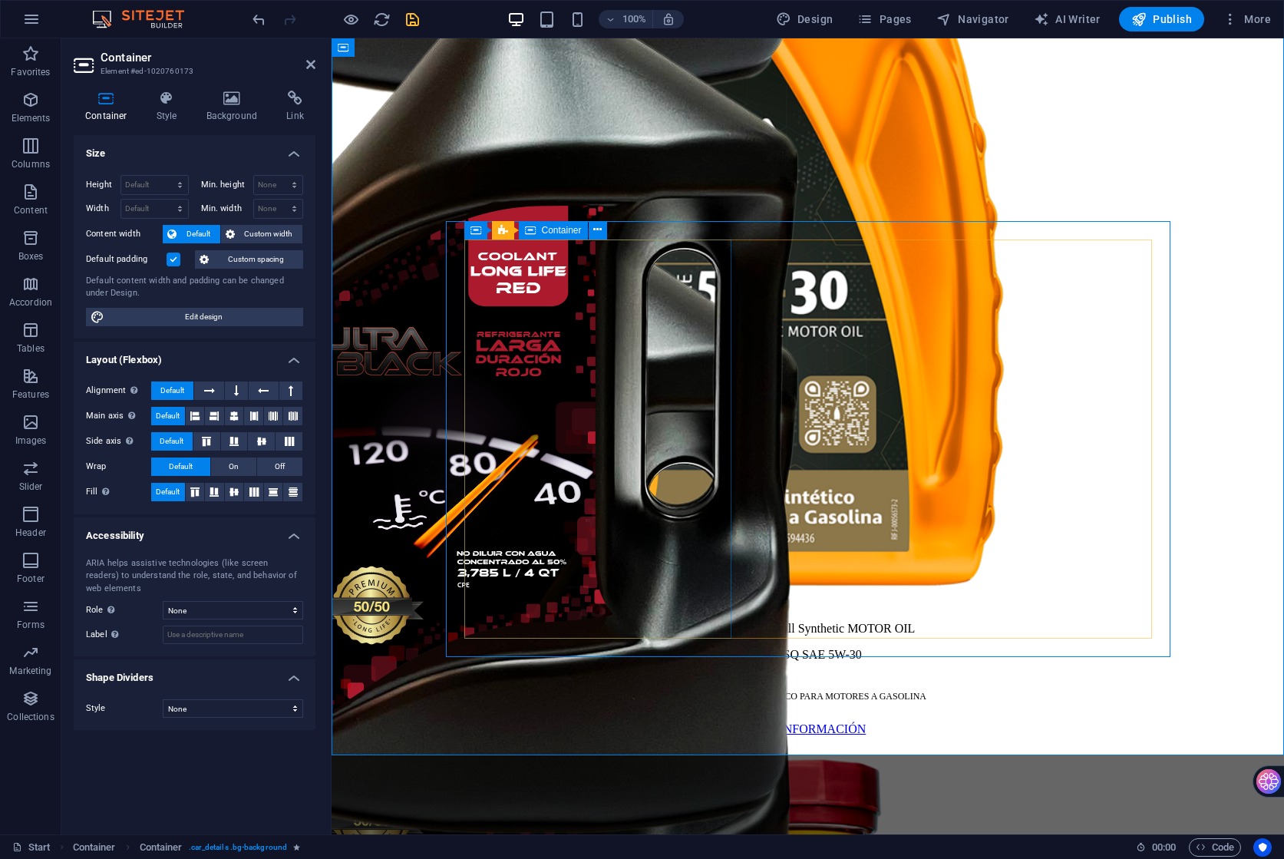
scroll to position [28370, 0]
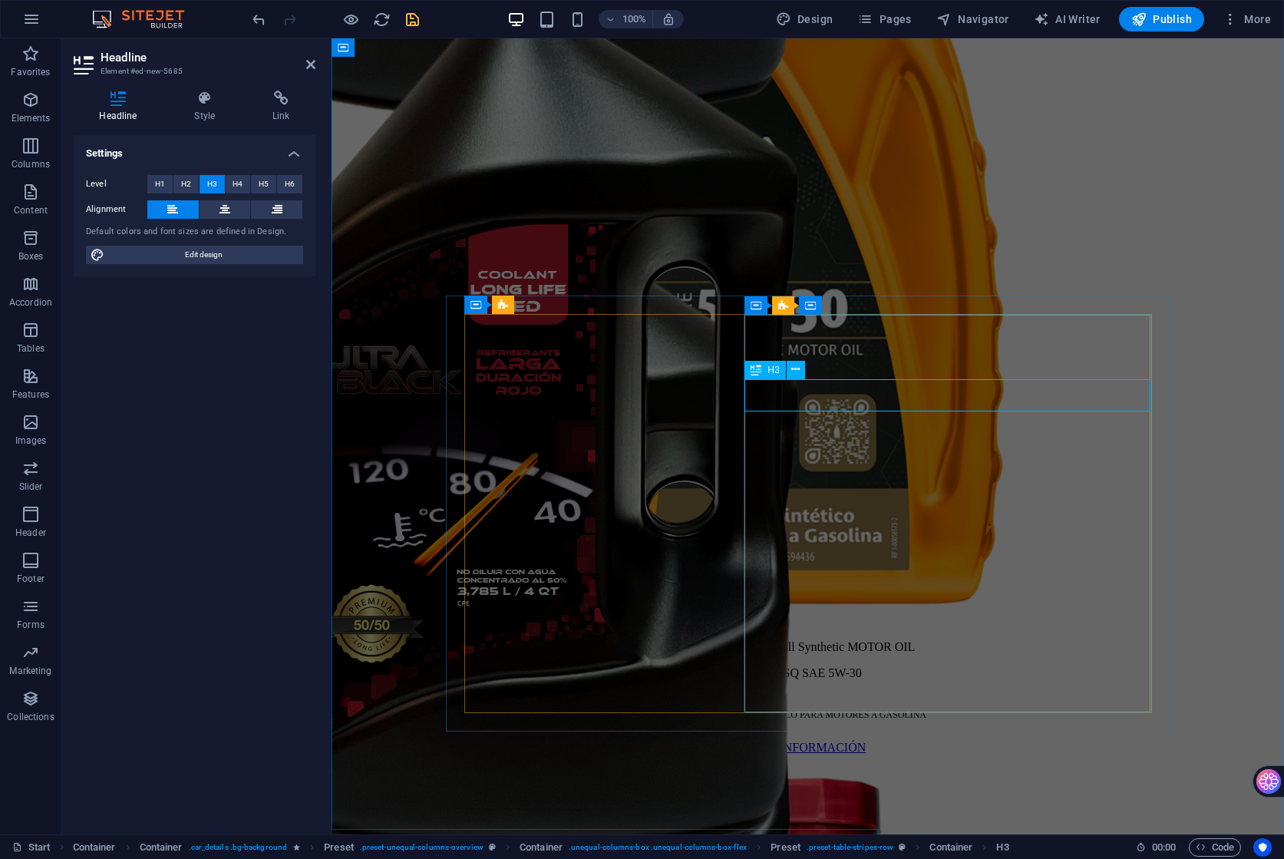
scroll to position [28371, 0]
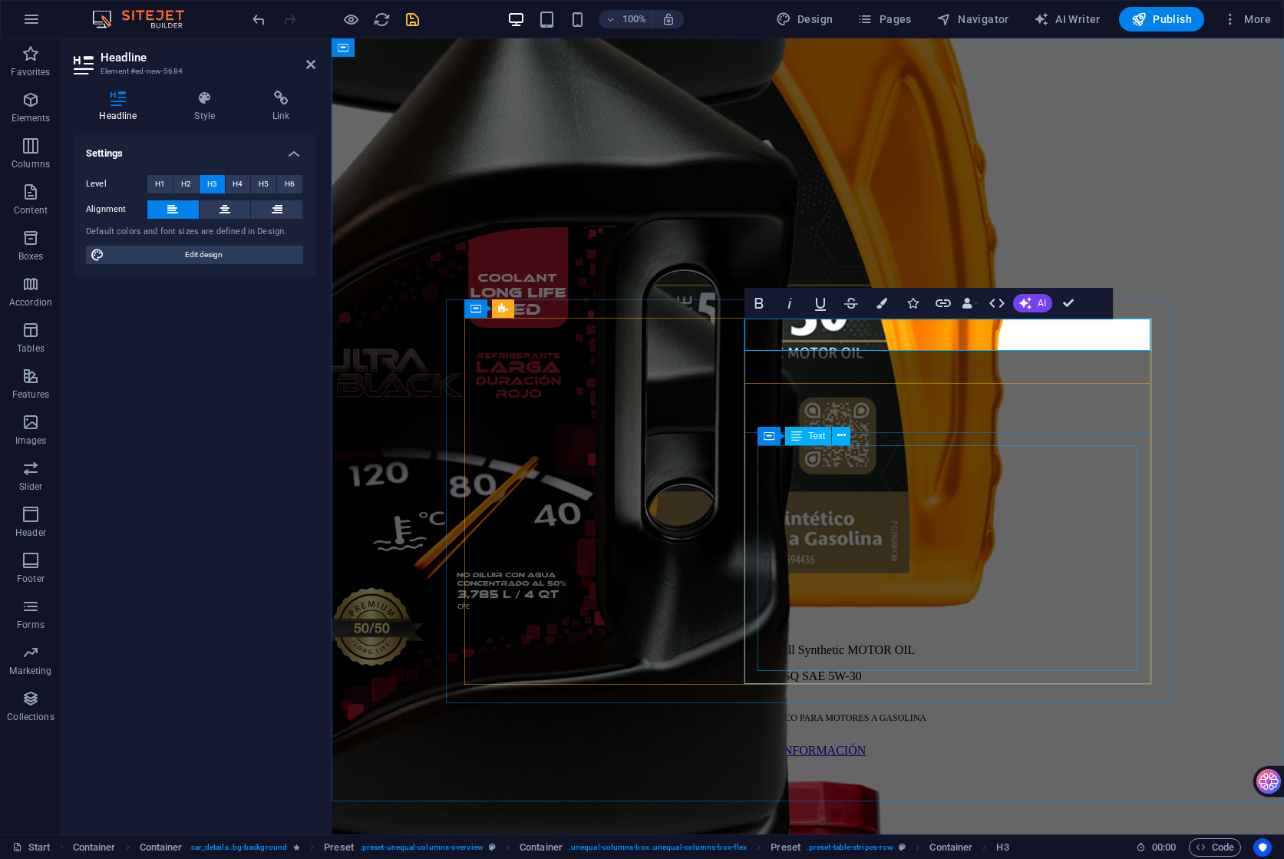
scroll to position [0, 5]
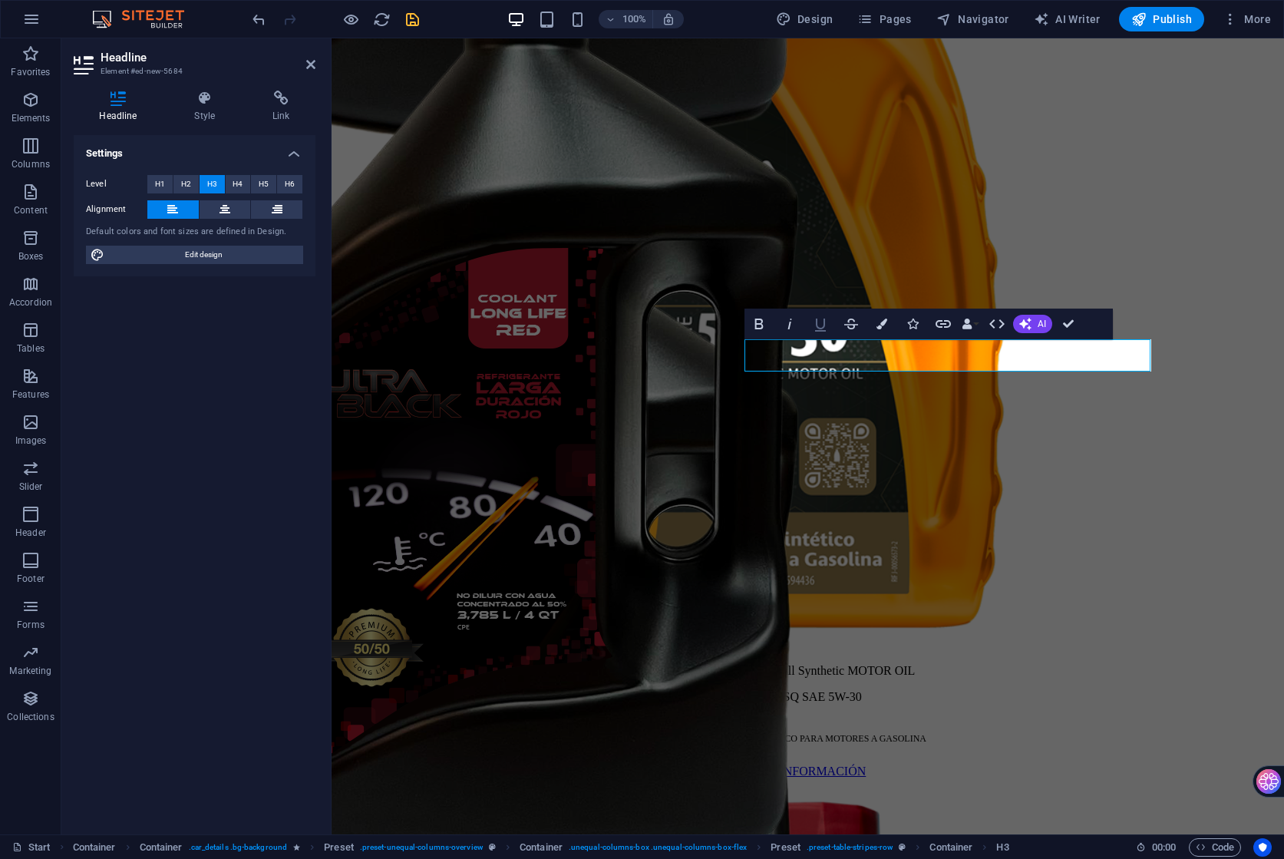
drag, startPoint x: 474, startPoint y: 293, endPoint x: 806, endPoint y: 333, distance: 333.9
click at [806, 333] on button "Underline" at bounding box center [820, 323] width 29 height 31
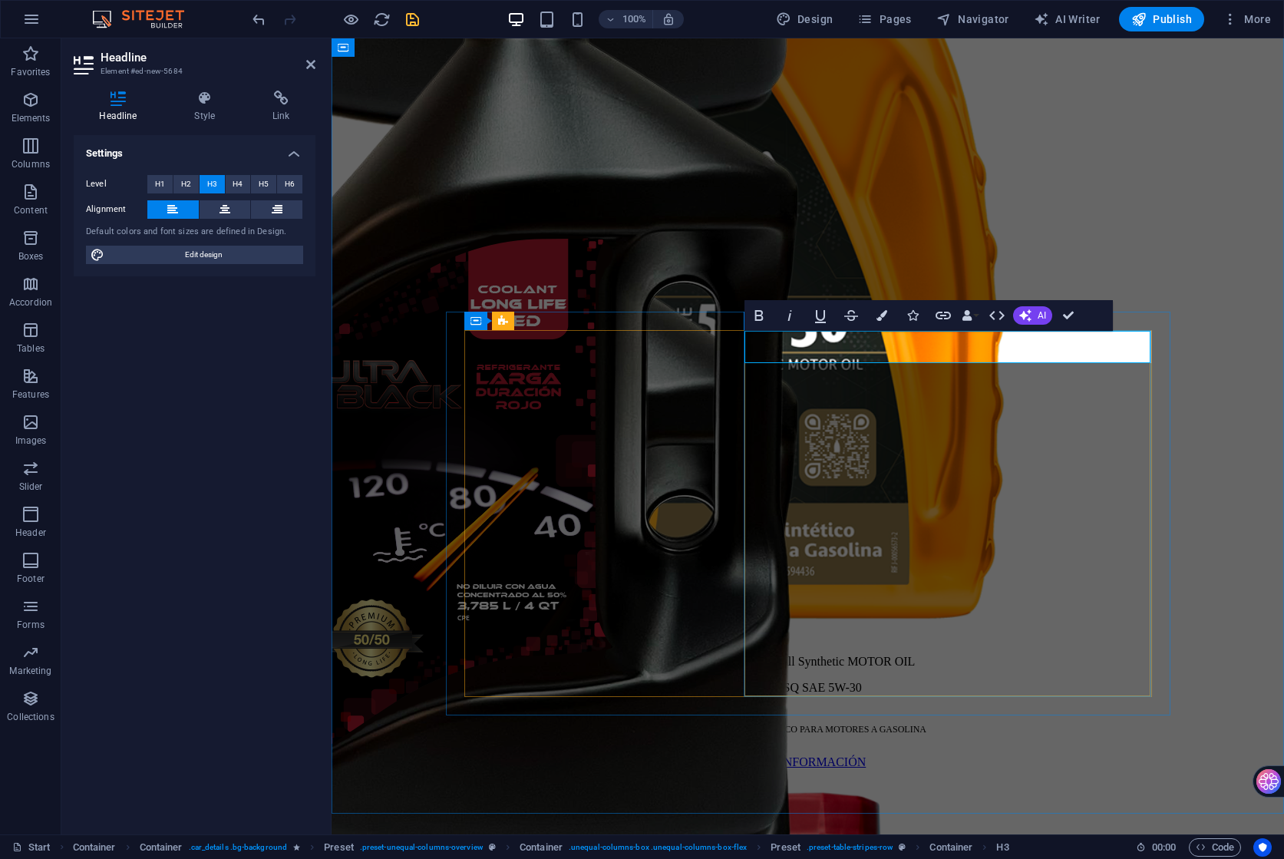
scroll to position [28356, 0]
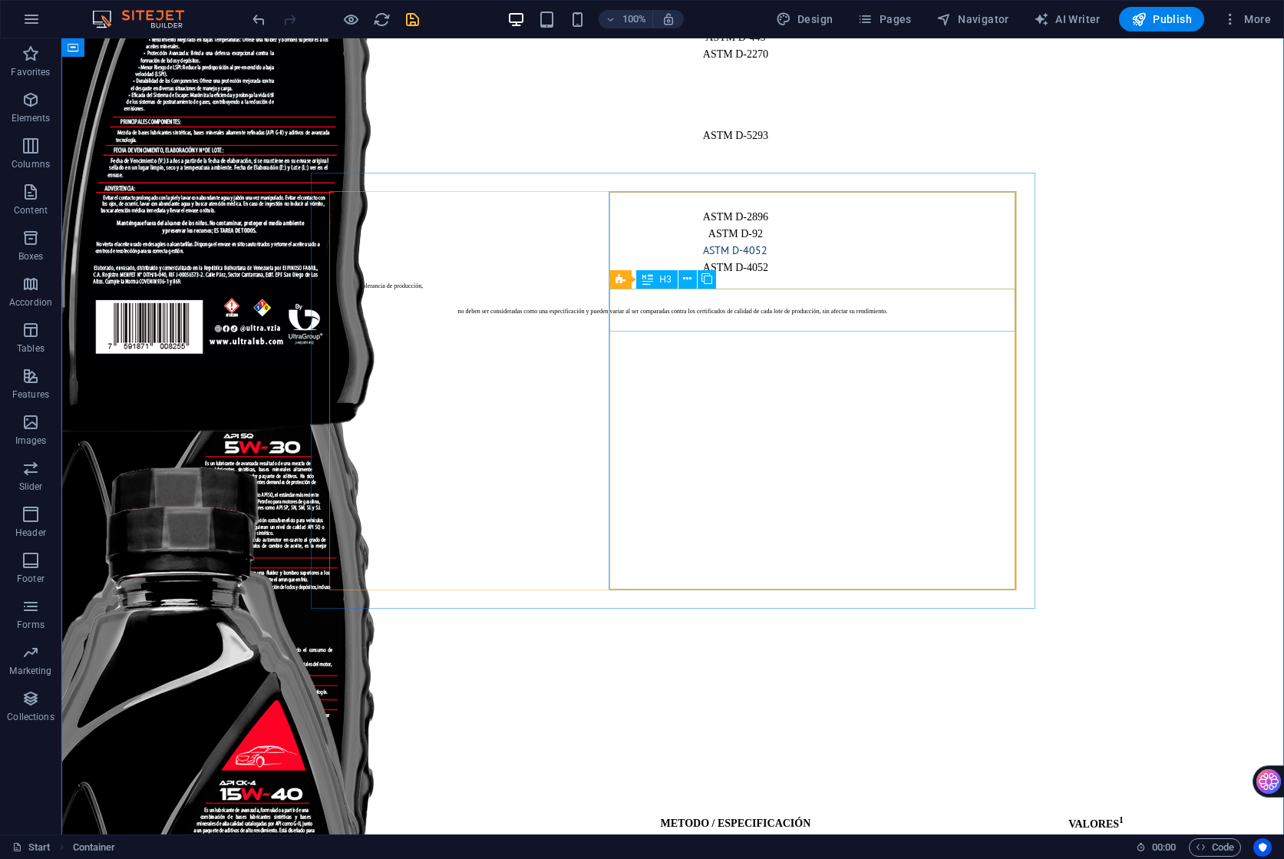
scroll to position [28064, 0]
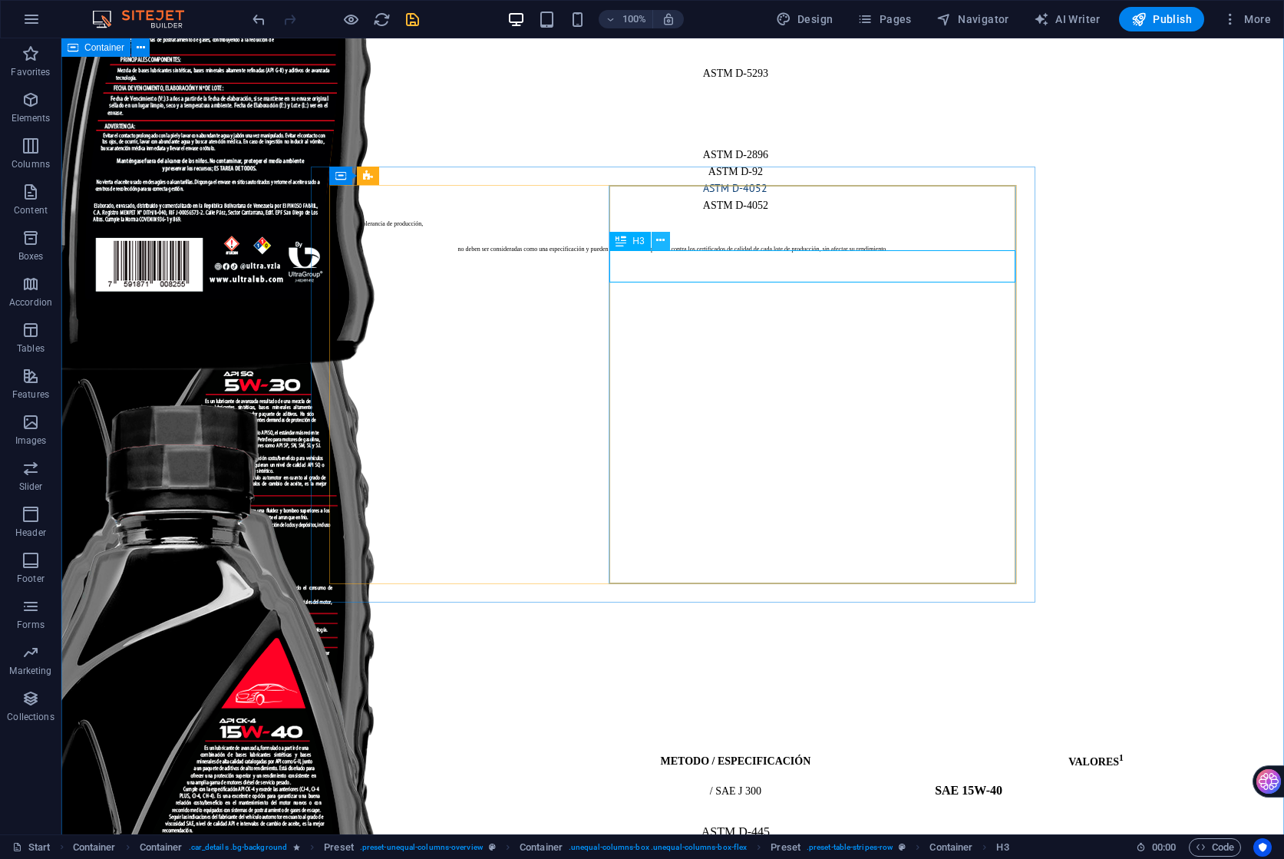
click at [654, 246] on button at bounding box center [660, 241] width 18 height 18
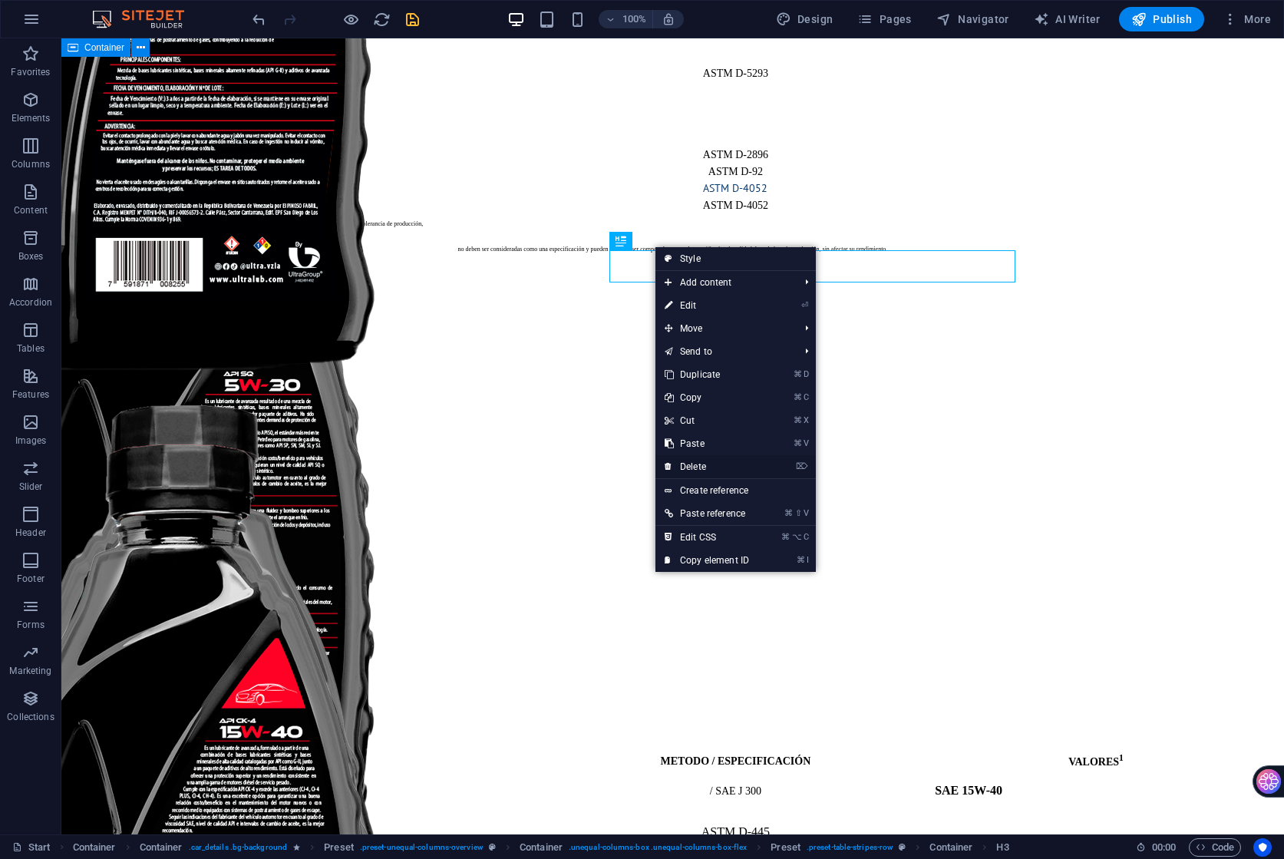
drag, startPoint x: 704, startPoint y: 463, endPoint x: 631, endPoint y: 412, distance: 89.8
click at [704, 463] on link "⌦ Delete" at bounding box center [706, 466] width 103 height 23
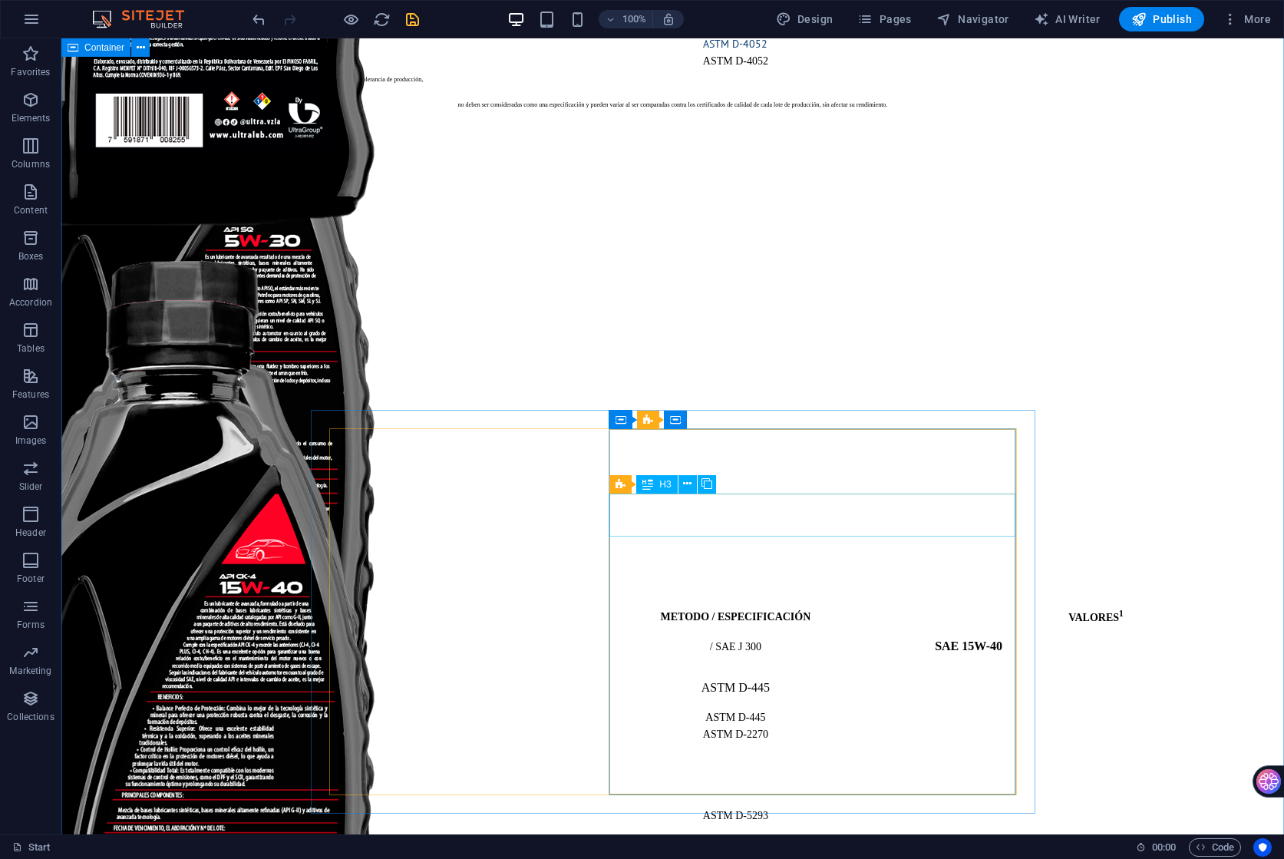
scroll to position [28224, 0]
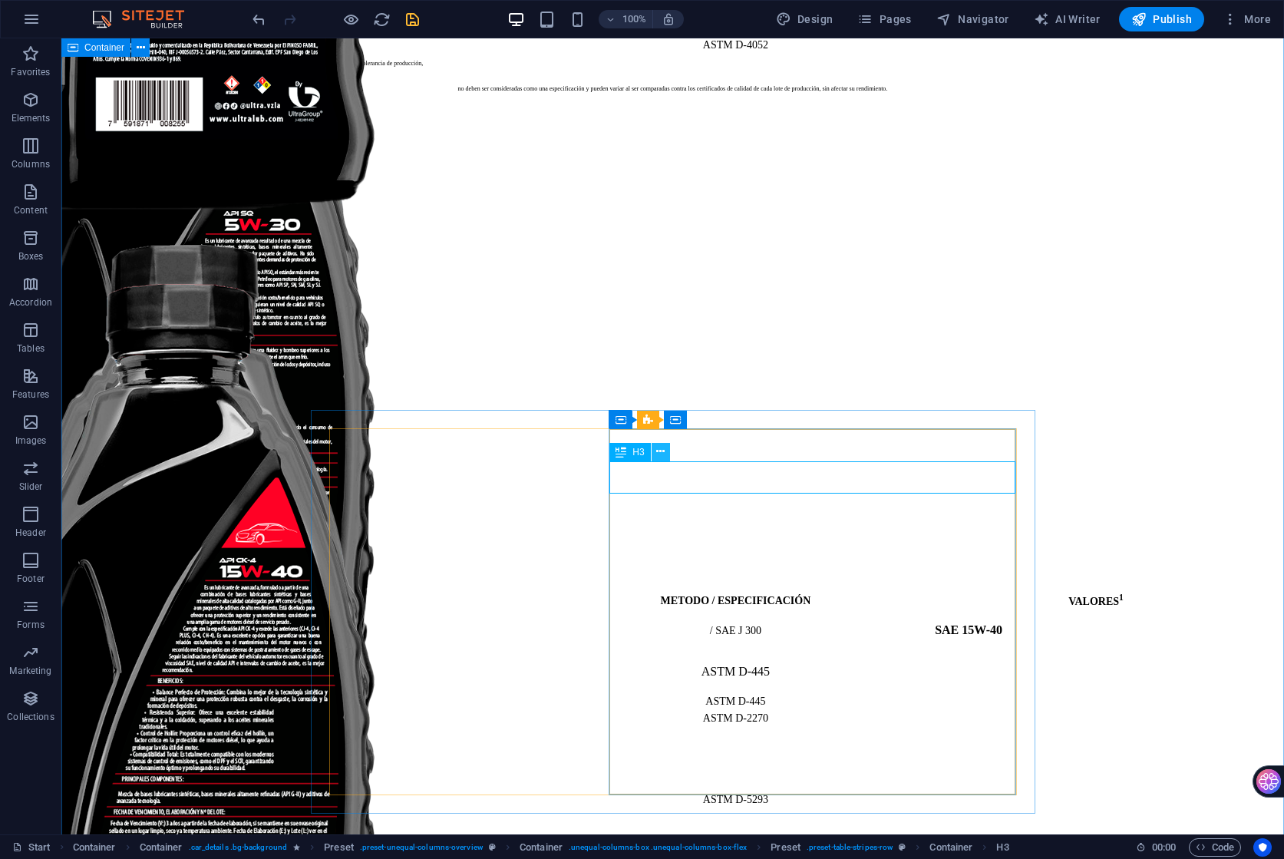
drag, startPoint x: 667, startPoint y: 455, endPoint x: 606, endPoint y: 424, distance: 67.9
click at [667, 455] on button at bounding box center [660, 452] width 18 height 18
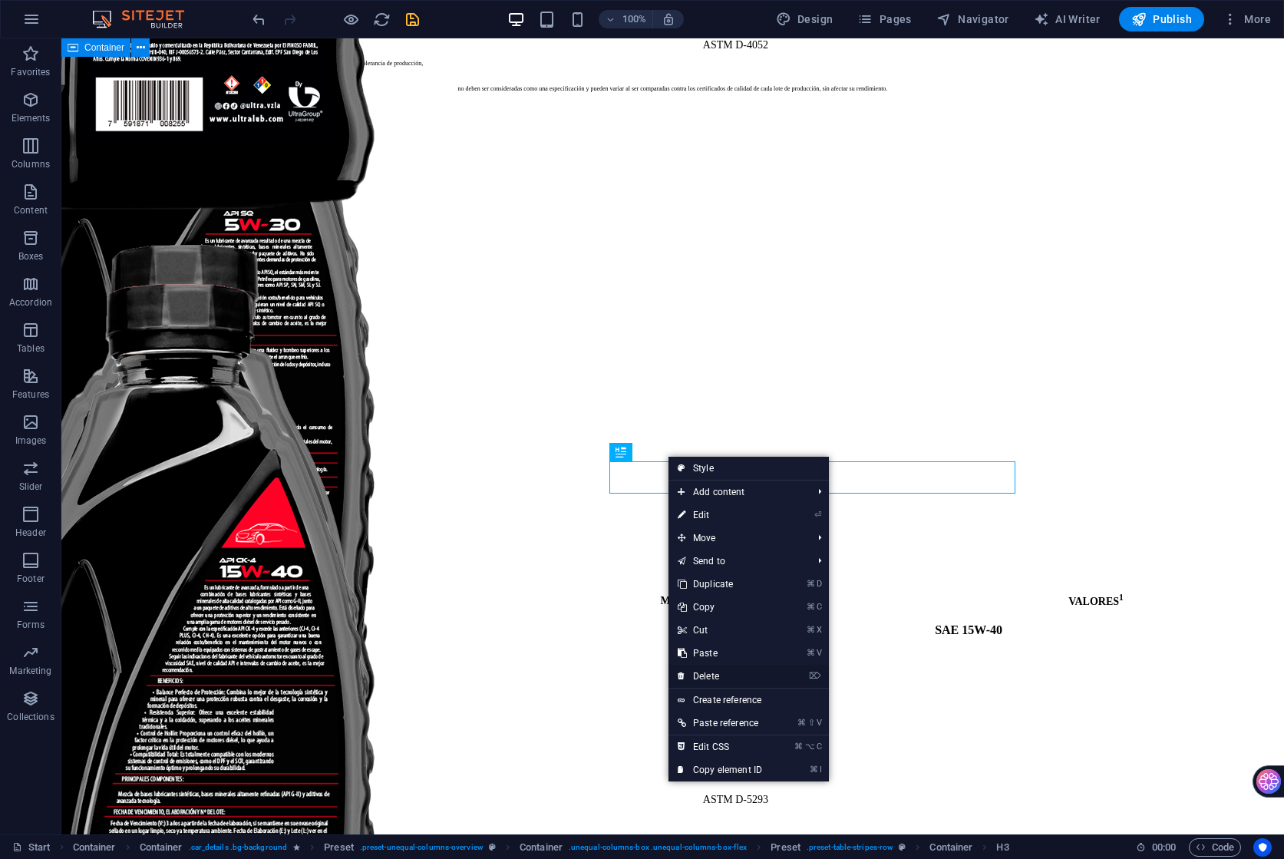
click at [725, 677] on link "⌦ Delete" at bounding box center [719, 676] width 103 height 23
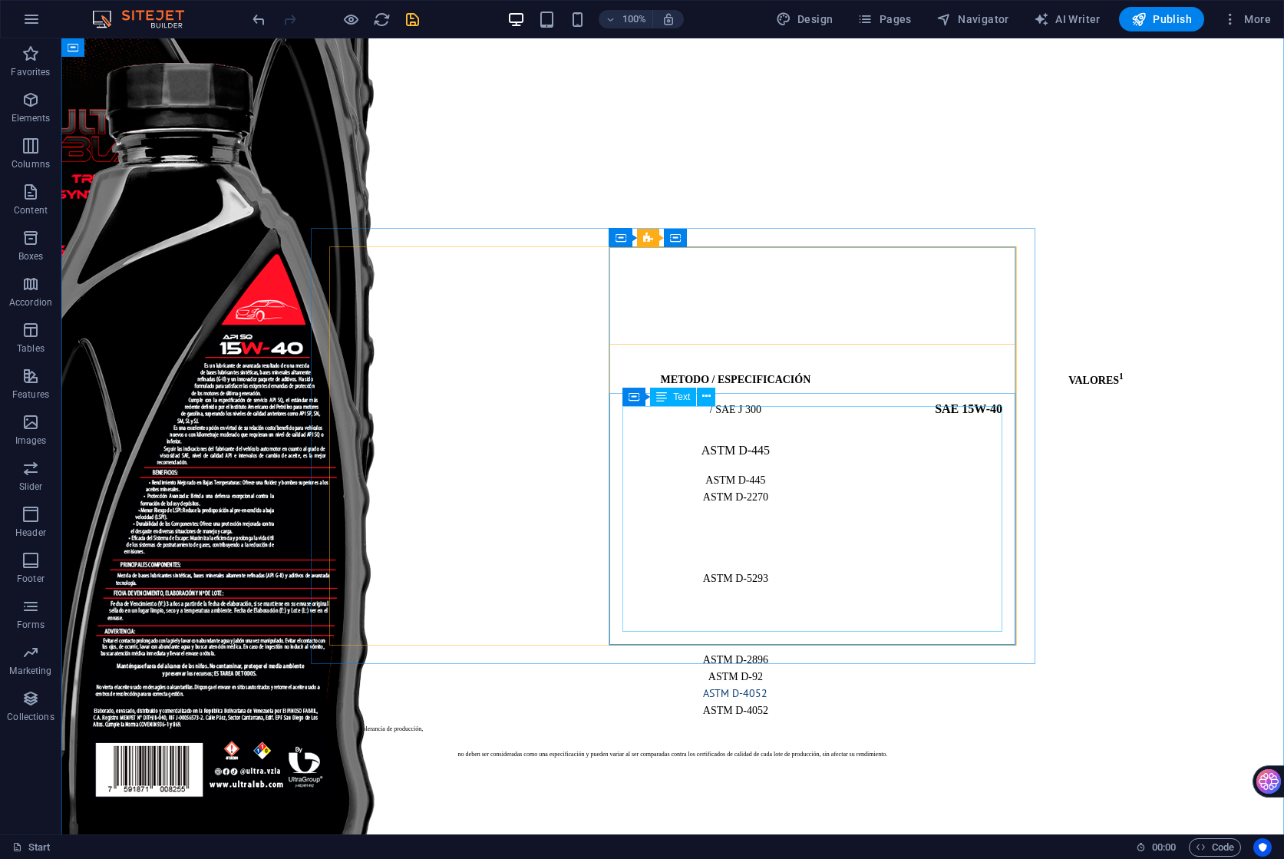
scroll to position [27561, 0]
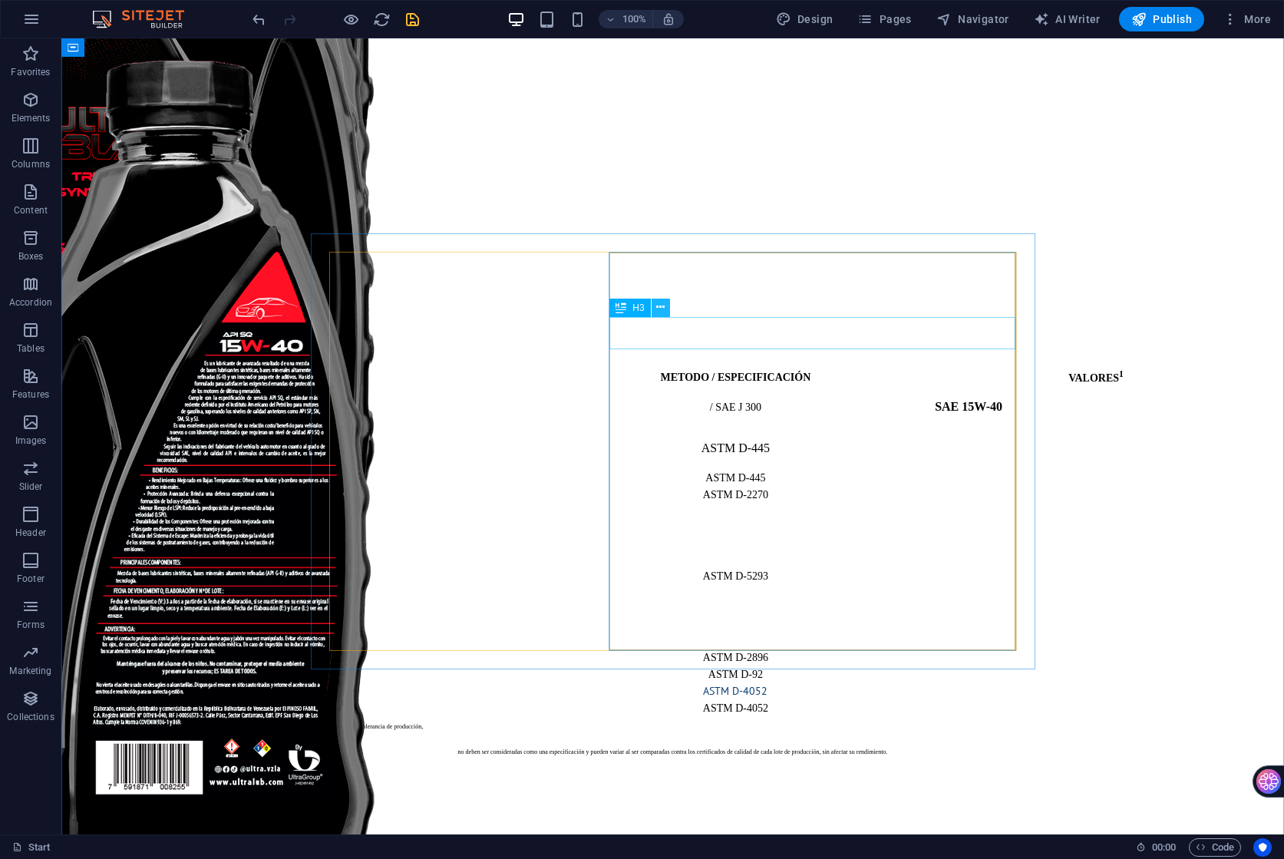
click at [660, 311] on icon at bounding box center [660, 307] width 8 height 16
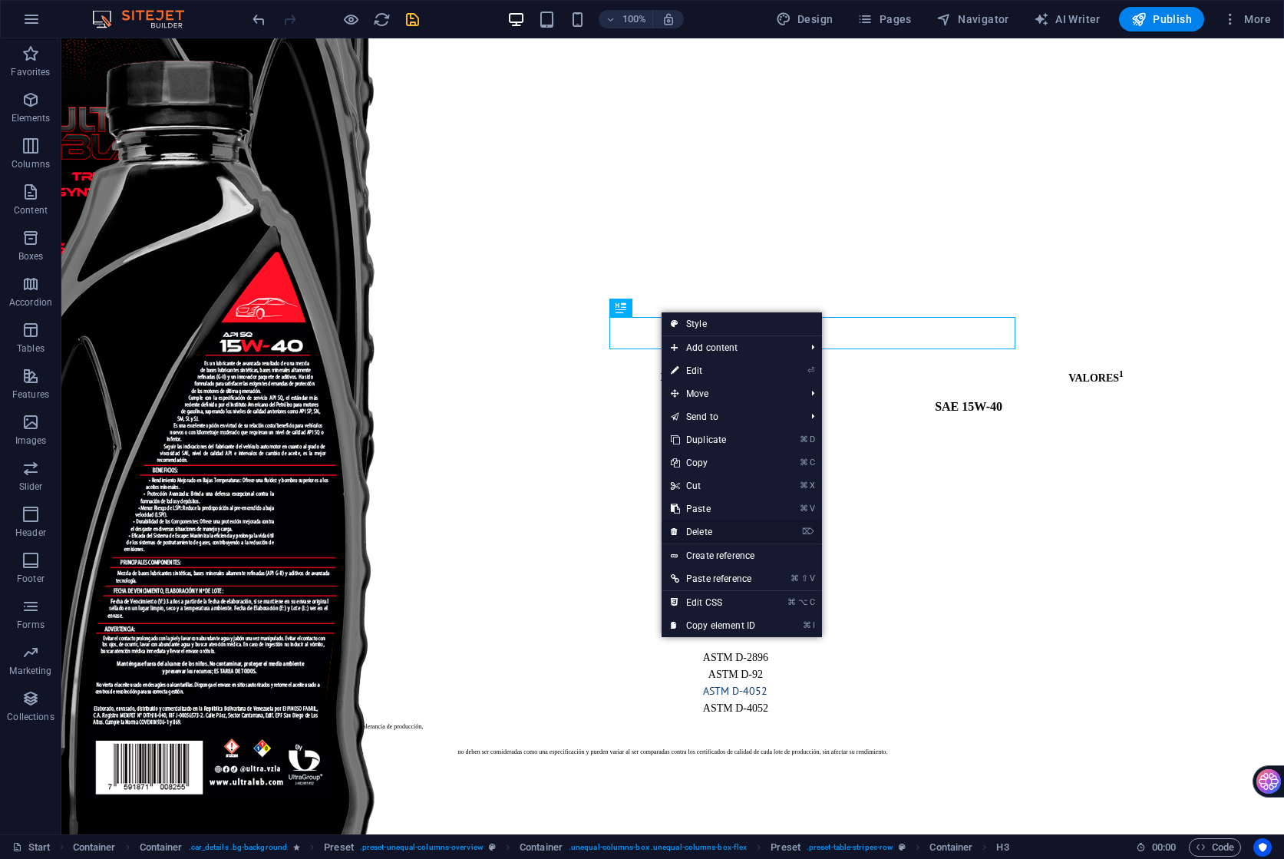
click at [705, 532] on link "⌦ Delete" at bounding box center [712, 531] width 103 height 23
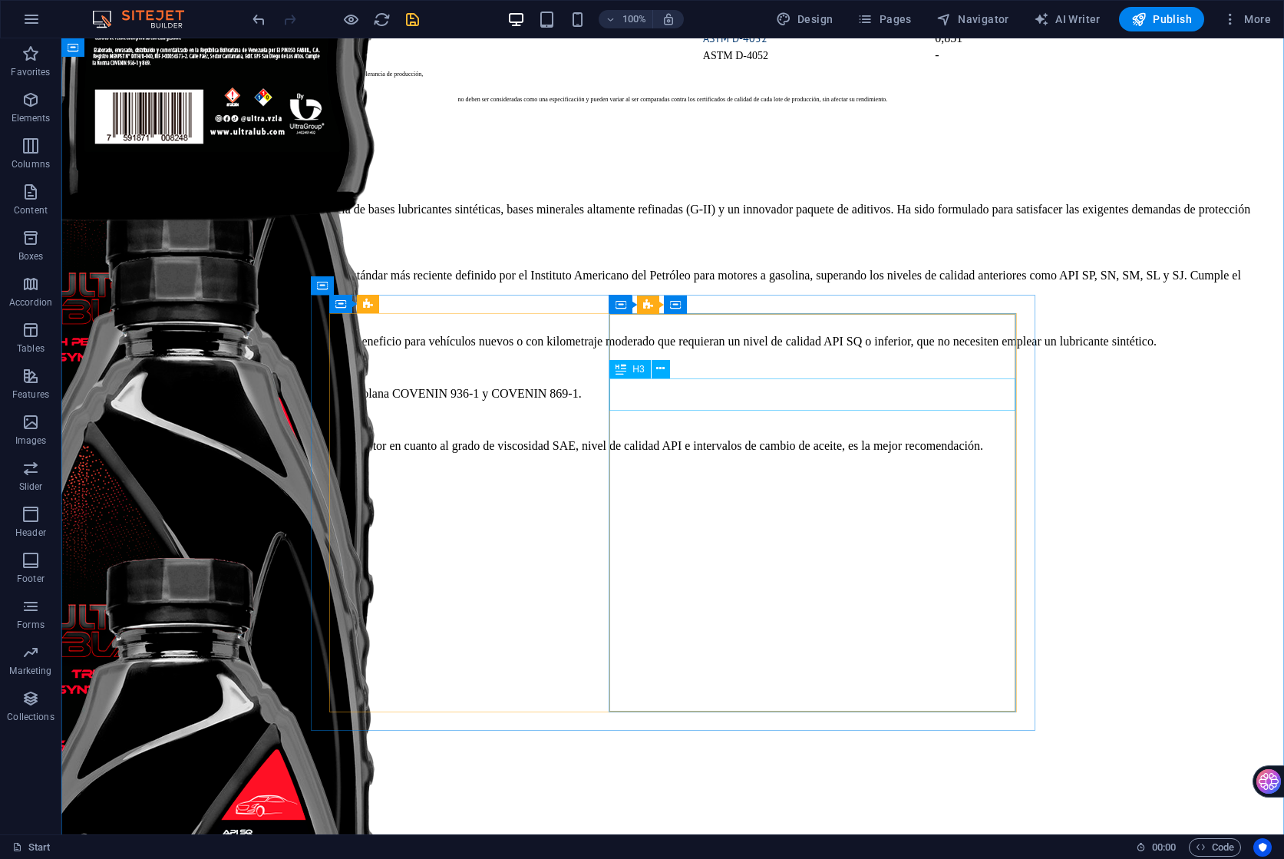
scroll to position [27070, 0]
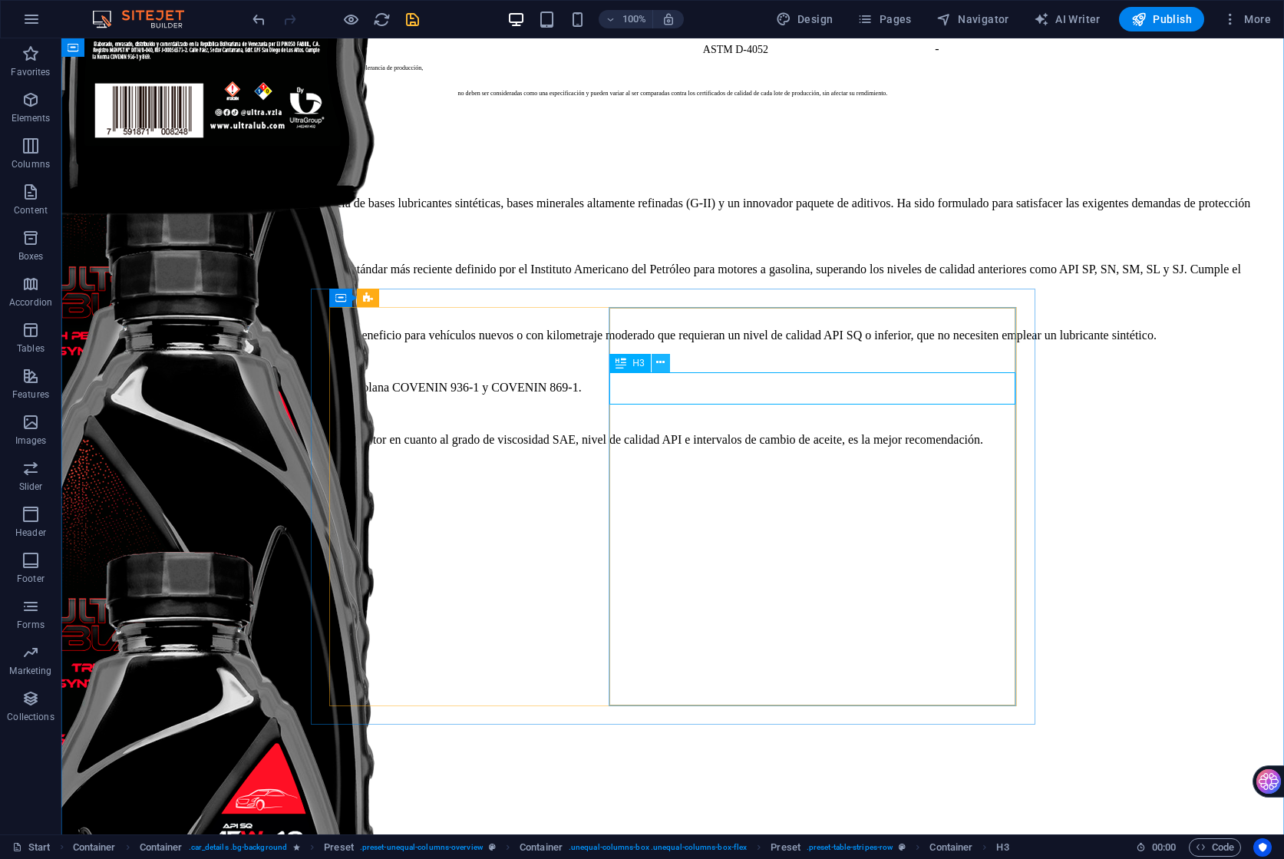
click at [655, 368] on button at bounding box center [660, 363] width 18 height 18
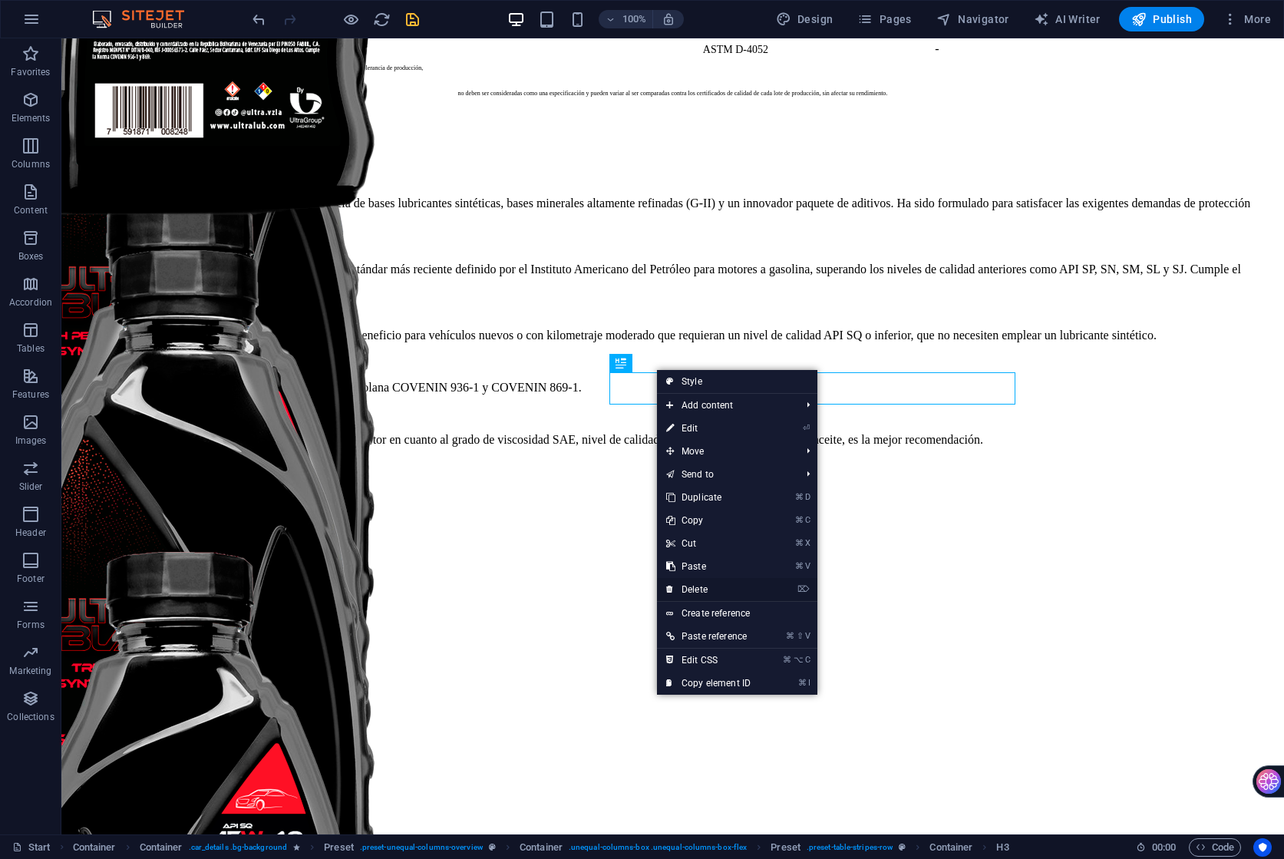
drag, startPoint x: 710, startPoint y: 586, endPoint x: 651, endPoint y: 526, distance: 84.1
click at [710, 586] on link "⌦ Delete" at bounding box center [708, 589] width 103 height 23
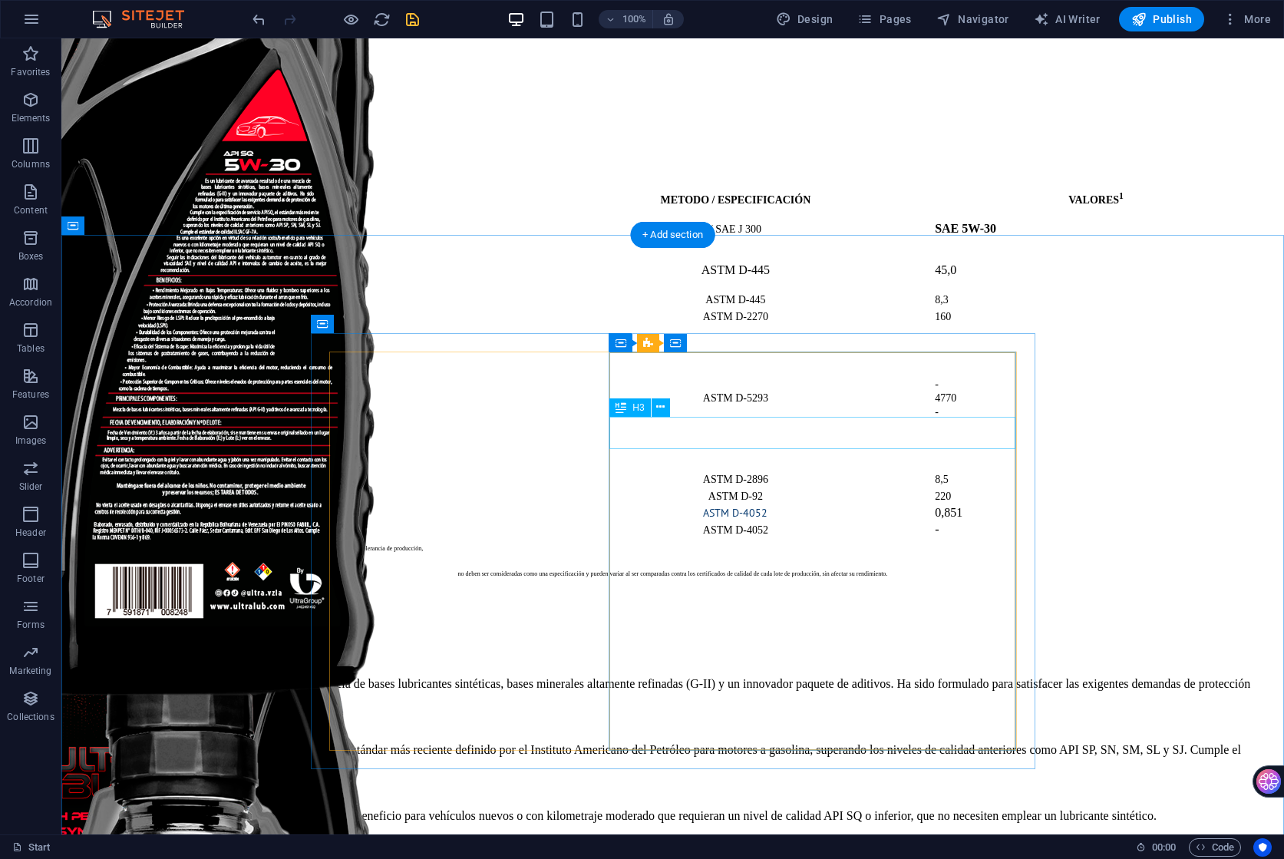
scroll to position [26583, 0]
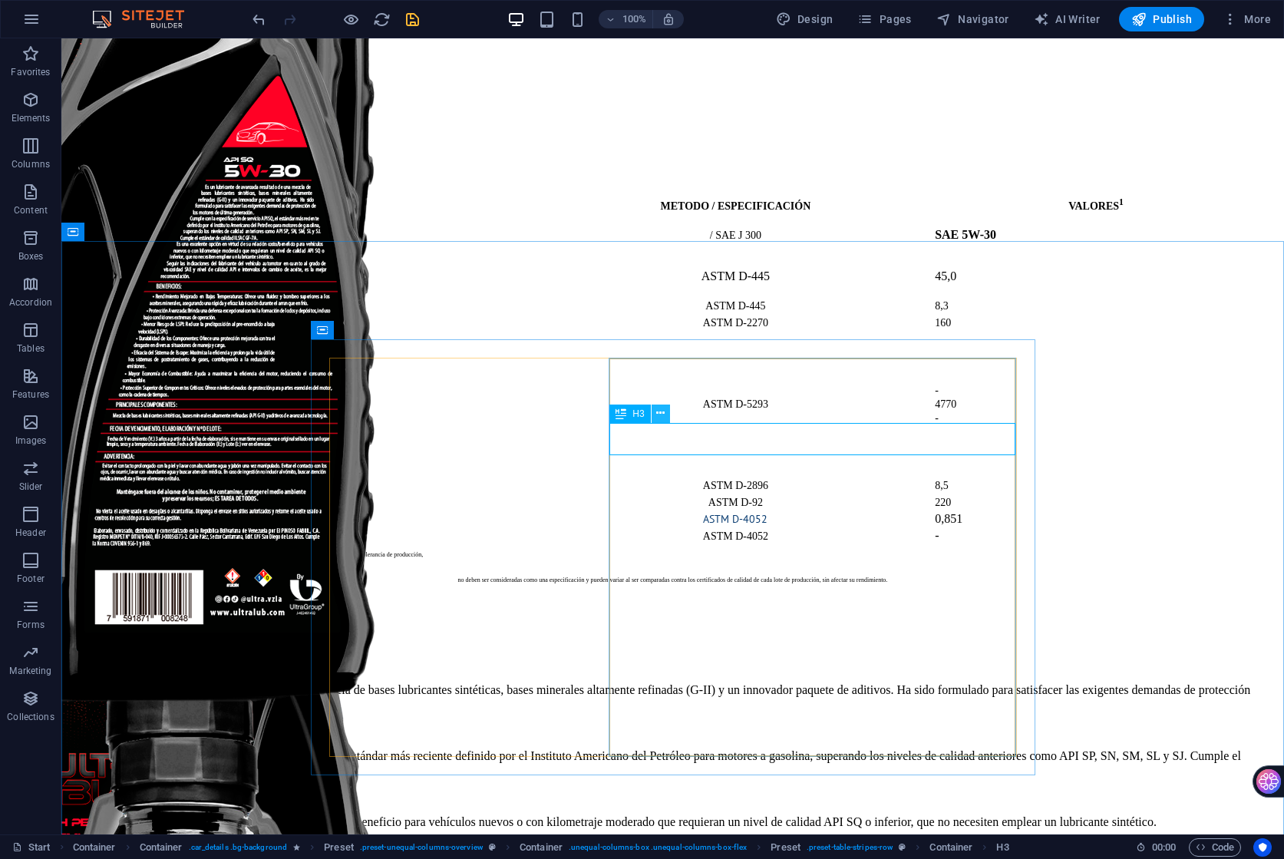
click at [659, 419] on icon at bounding box center [660, 413] width 8 height 16
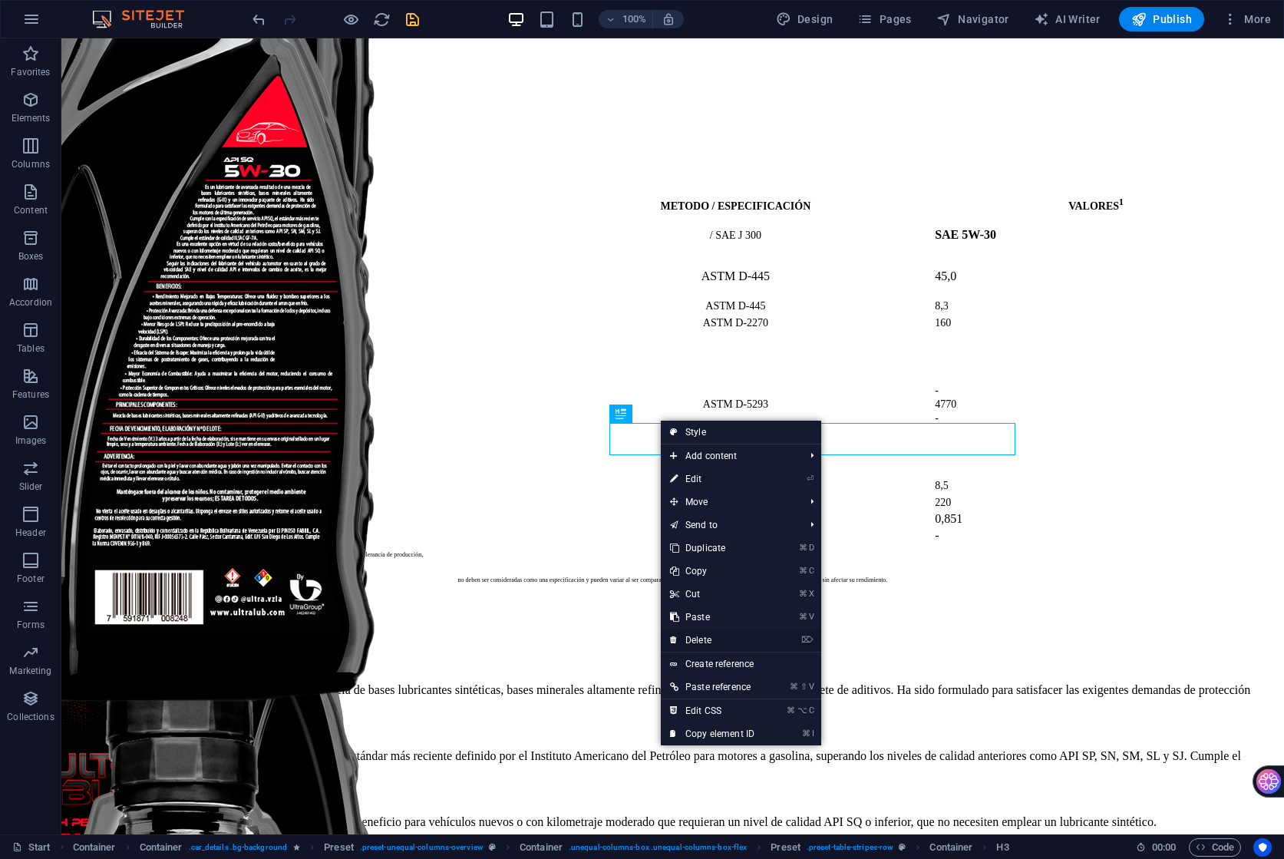
drag, startPoint x: 744, startPoint y: 635, endPoint x: 670, endPoint y: 586, distance: 88.5
click at [744, 635] on link "⌦ Delete" at bounding box center [712, 639] width 103 height 23
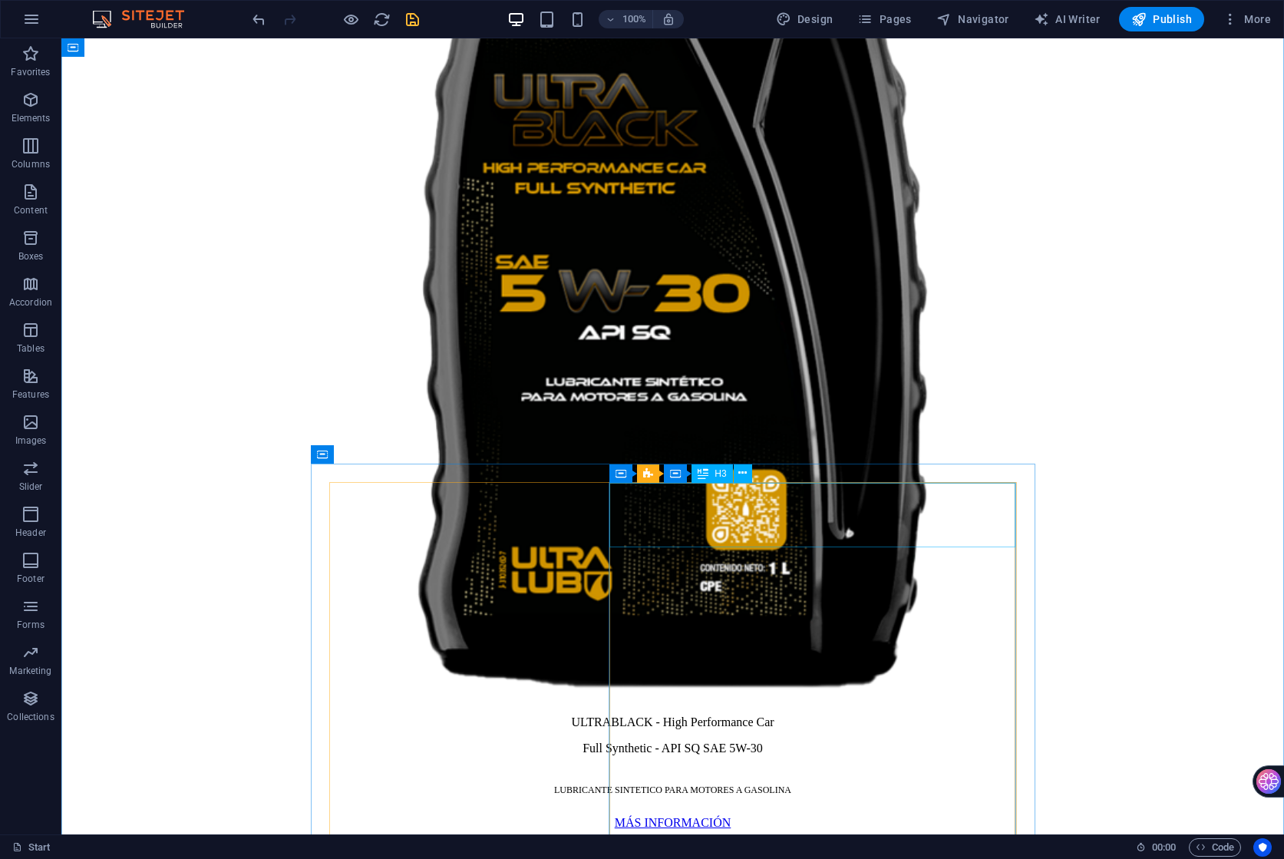
scroll to position [9204, 0]
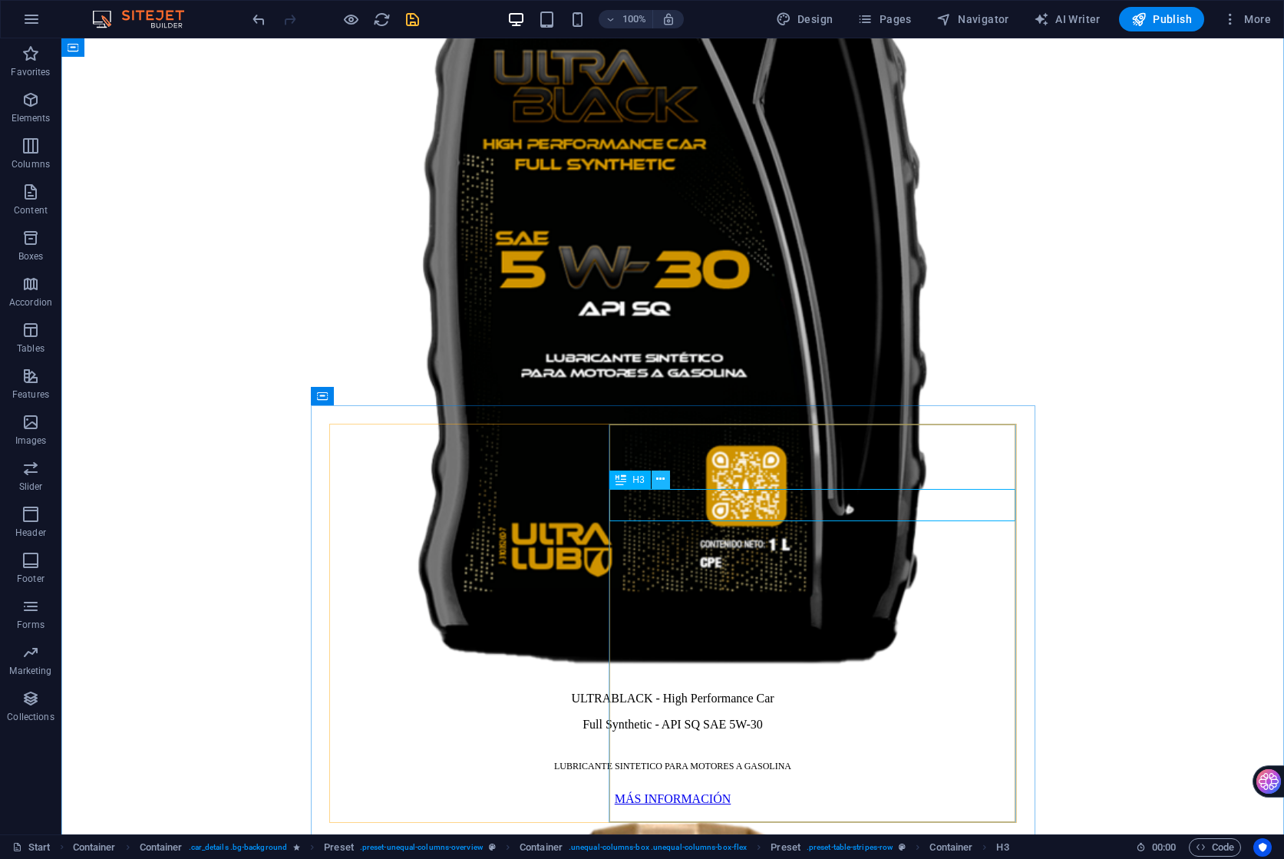
click at [658, 483] on icon at bounding box center [660, 479] width 8 height 16
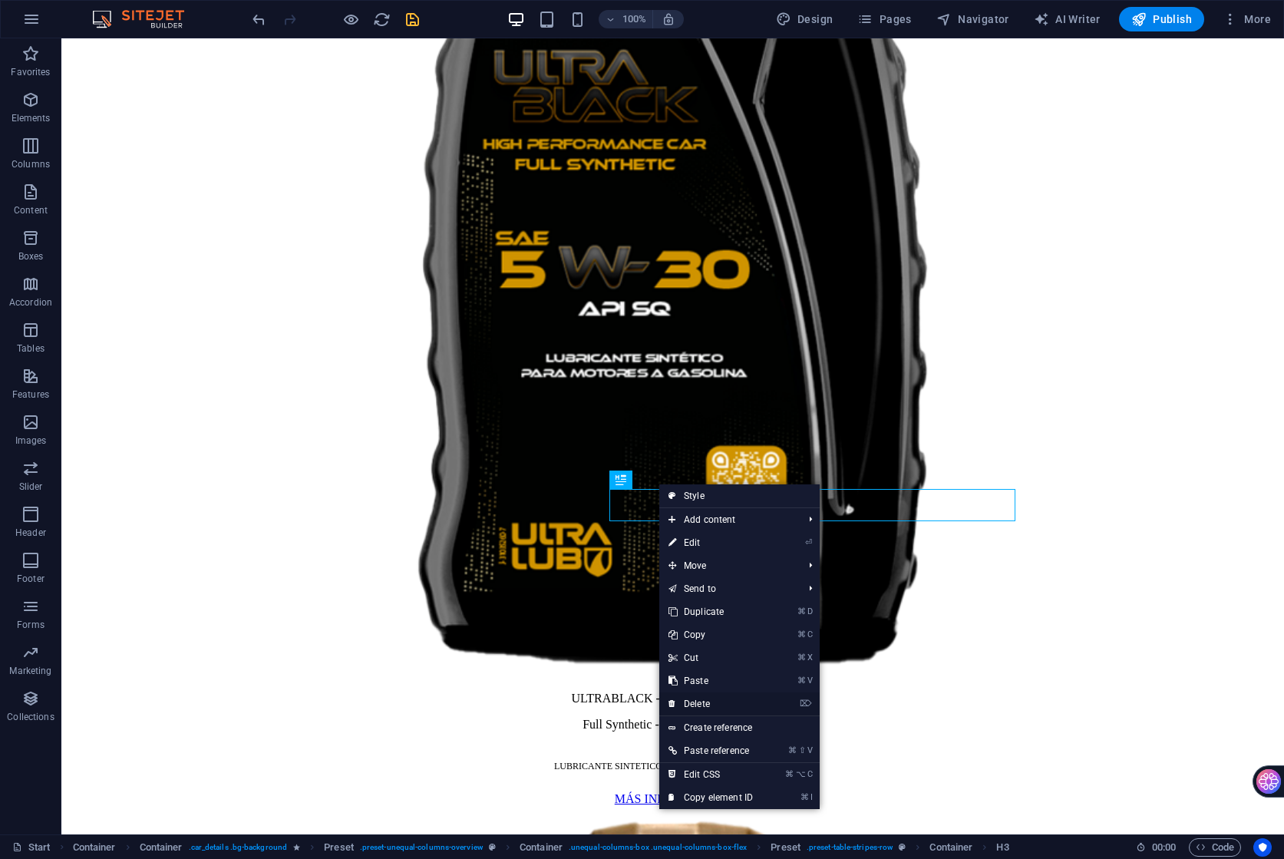
drag, startPoint x: 716, startPoint y: 709, endPoint x: 688, endPoint y: 428, distance: 282.3
click at [716, 709] on link "⌦ Delete" at bounding box center [710, 703] width 103 height 23
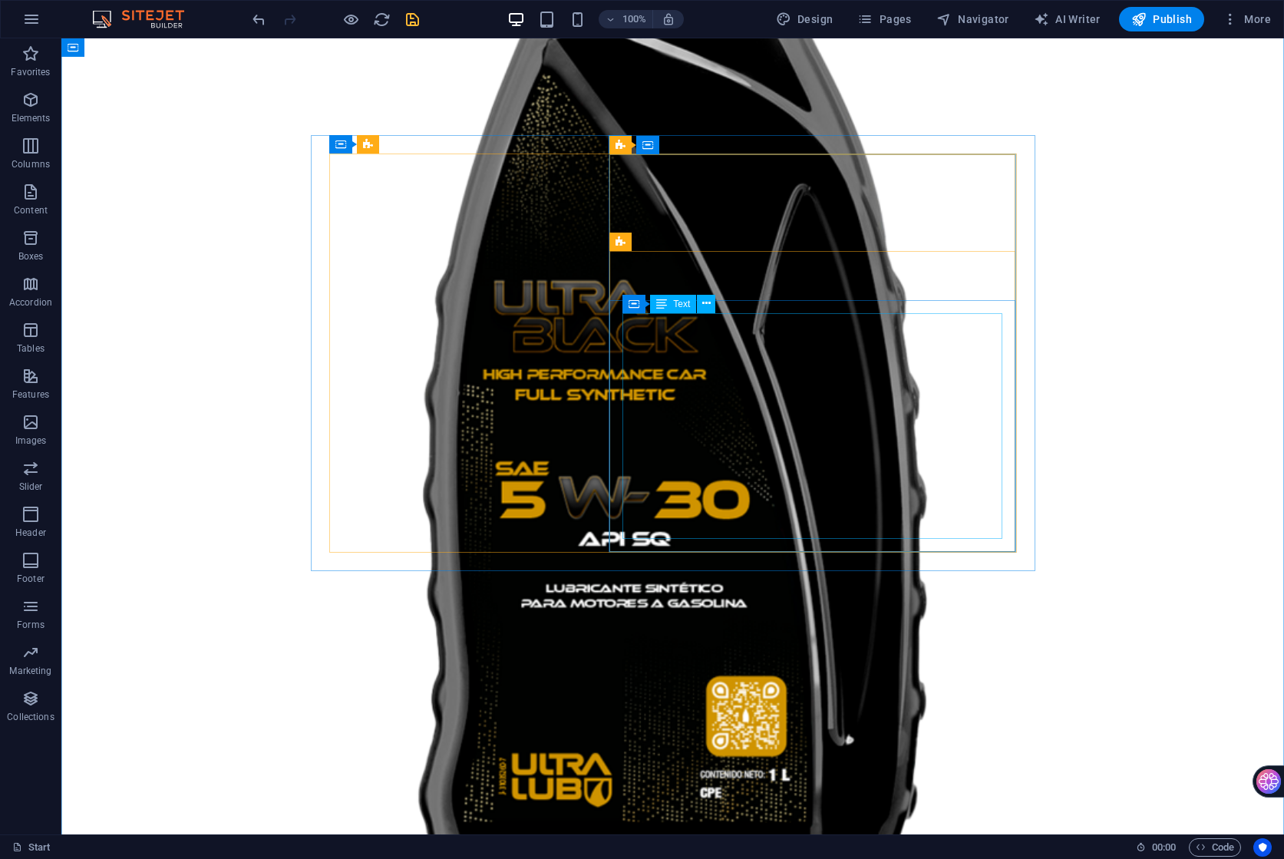
scroll to position [8938, 0]
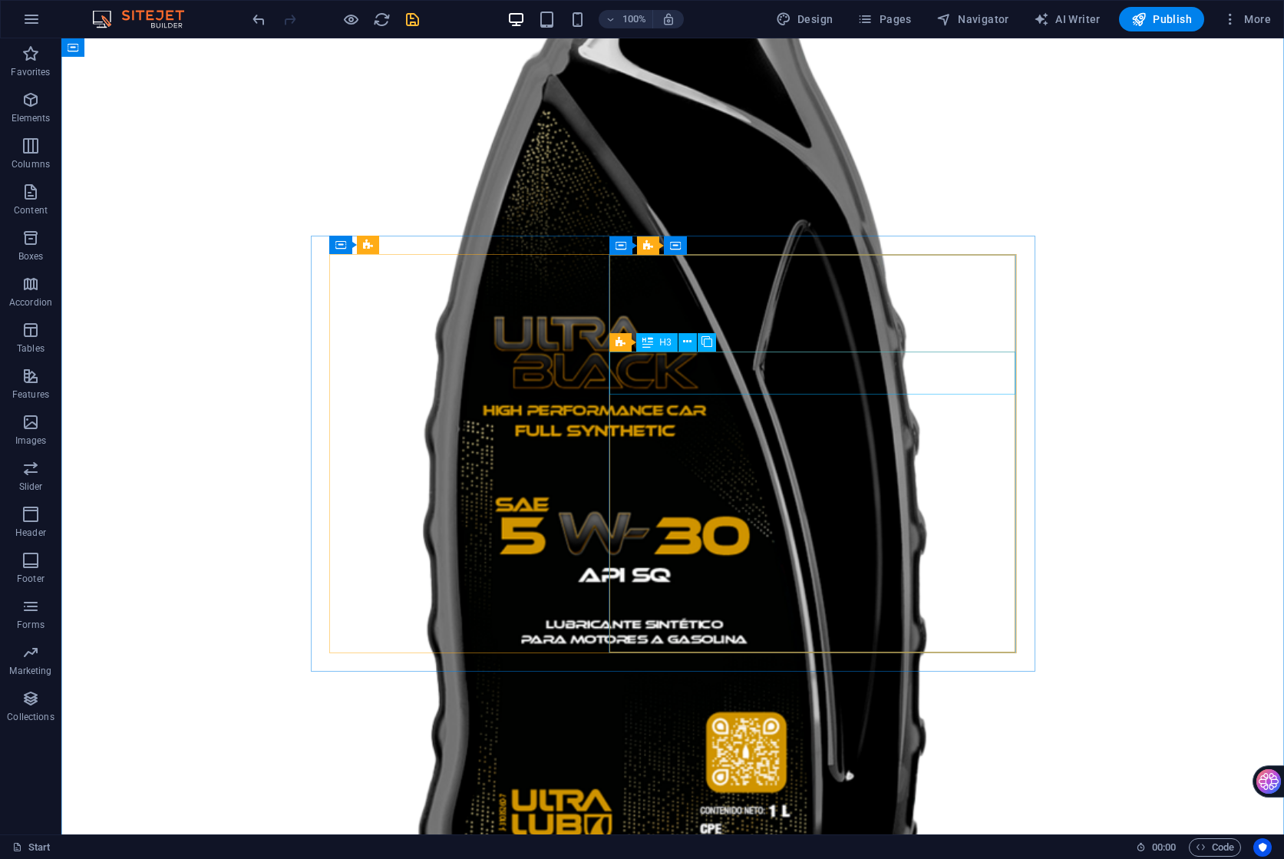
click at [717, 336] on div "Preset H3" at bounding box center [667, 342] width 116 height 19
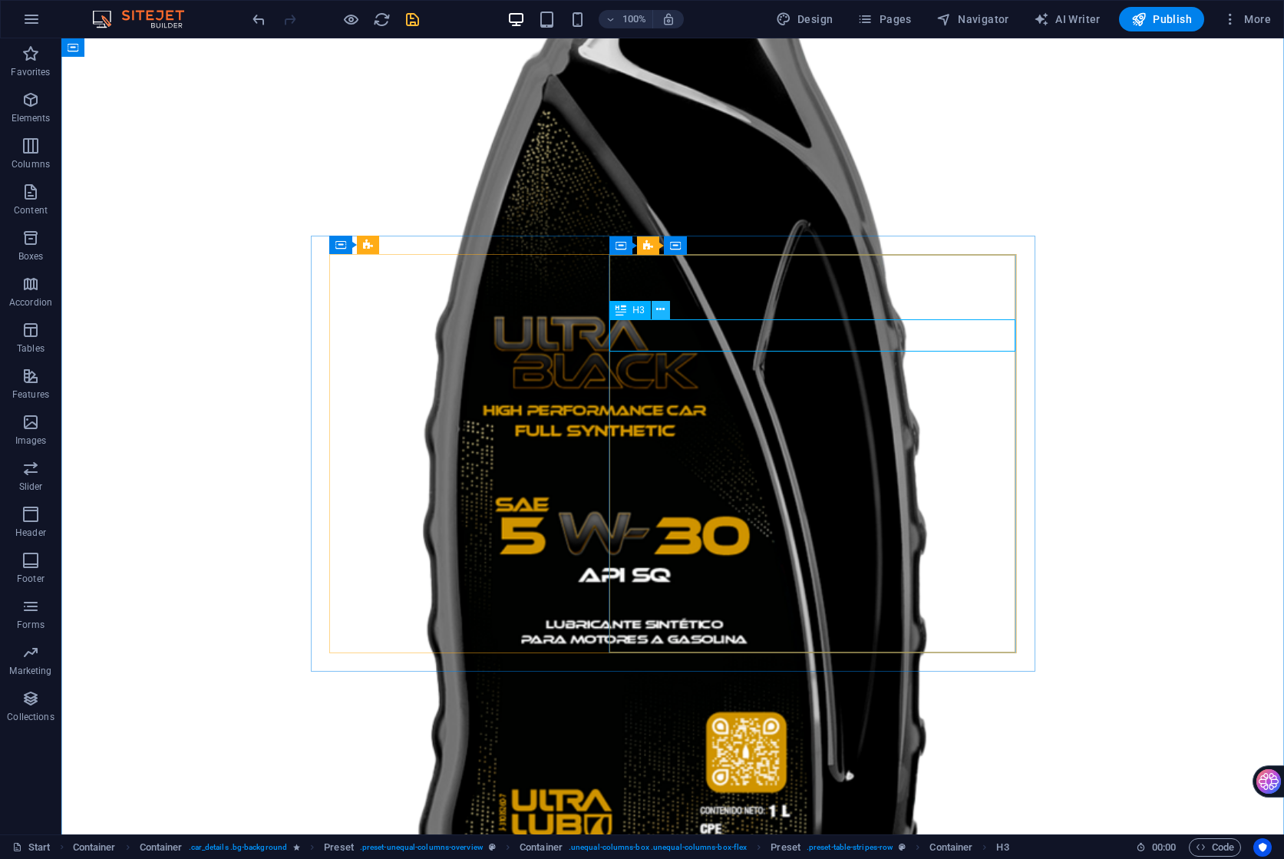
click at [658, 312] on icon at bounding box center [660, 310] width 8 height 16
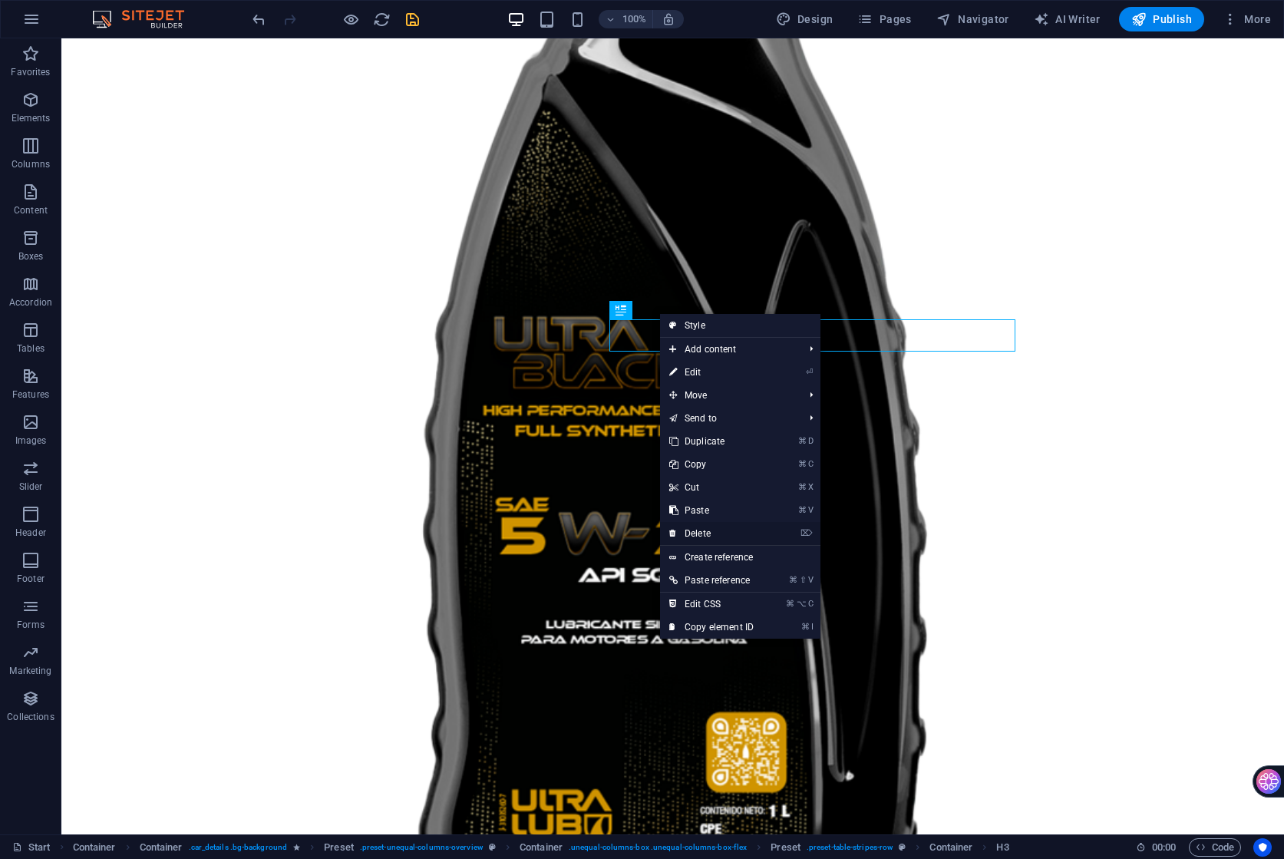
click at [706, 533] on link "⌦ Delete" at bounding box center [711, 533] width 103 height 23
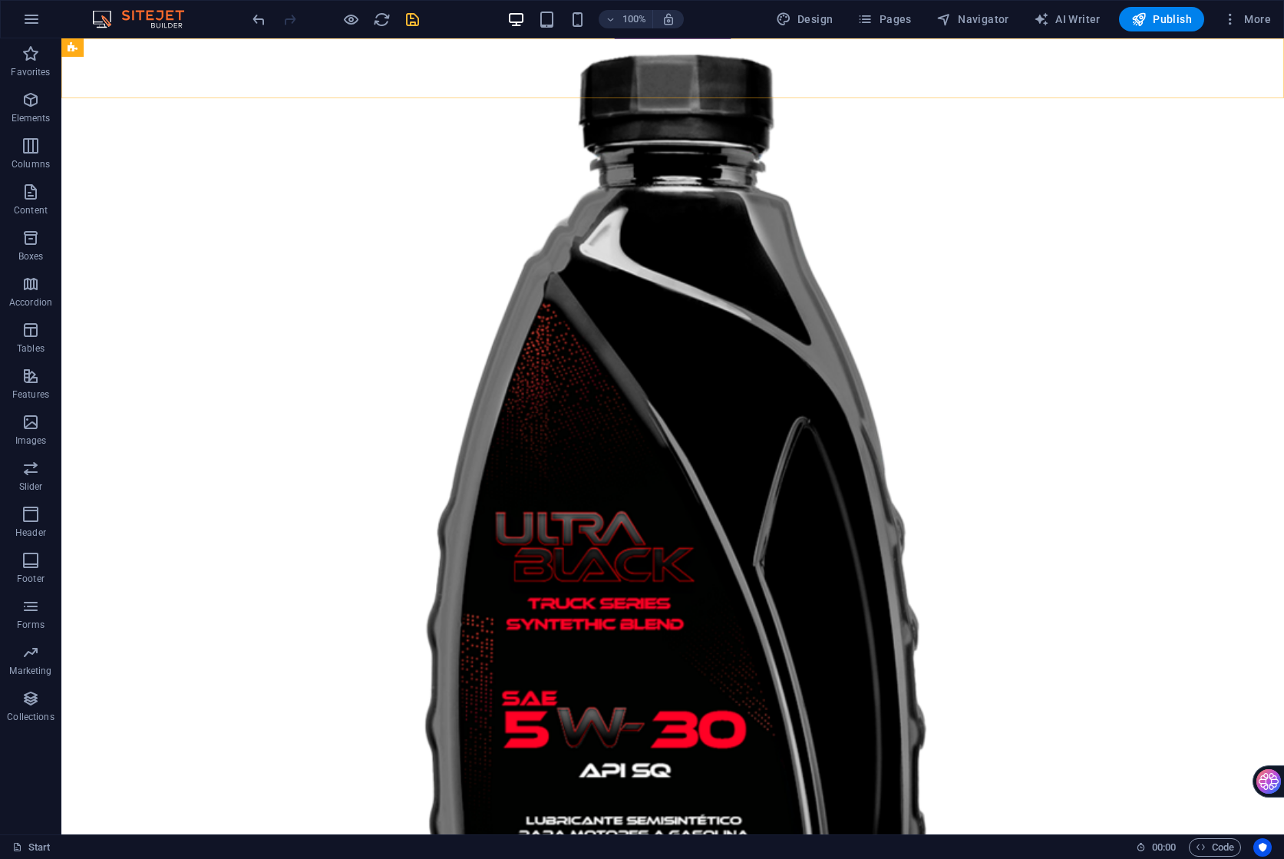
scroll to position [14910, 0]
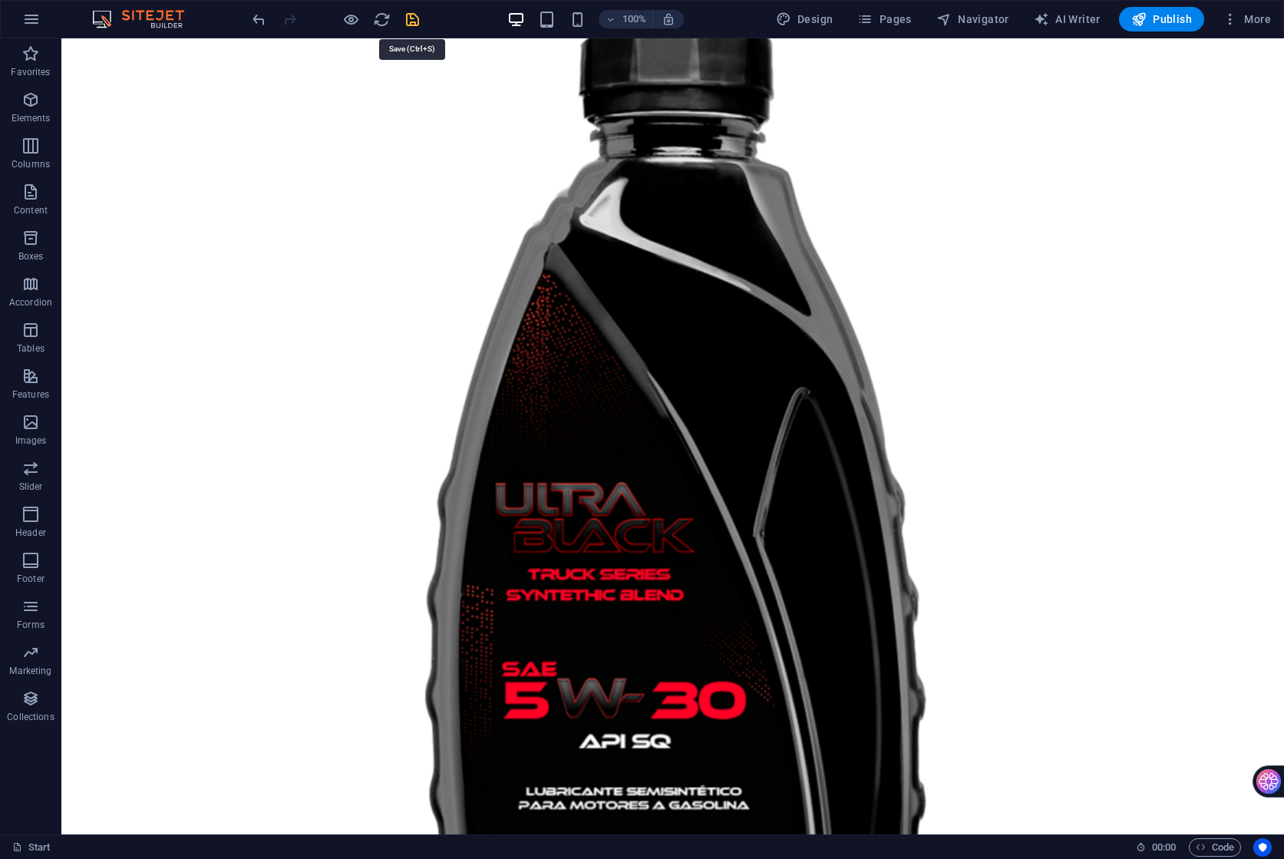
click at [417, 23] on icon "save" at bounding box center [413, 20] width 18 height 18
checkbox input "false"
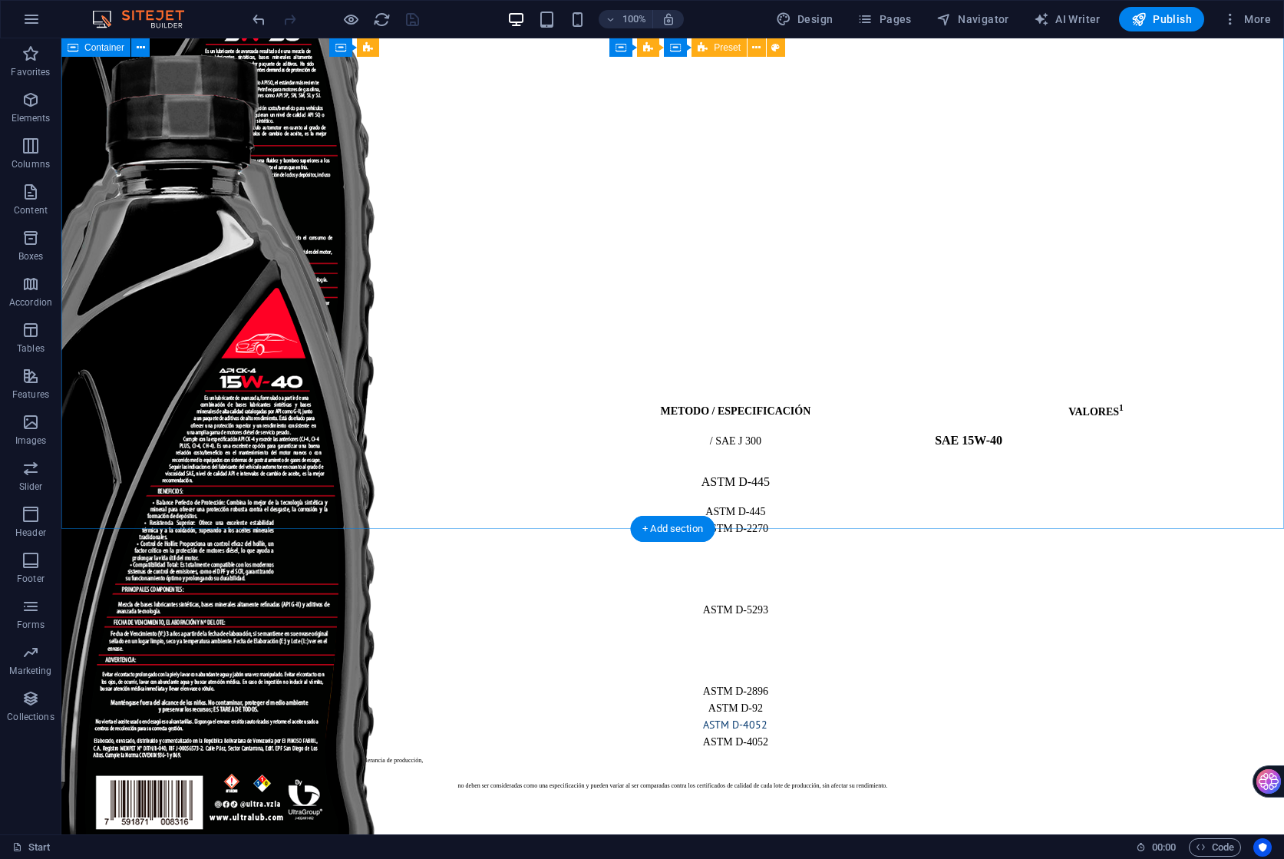
scroll to position [28465, 0]
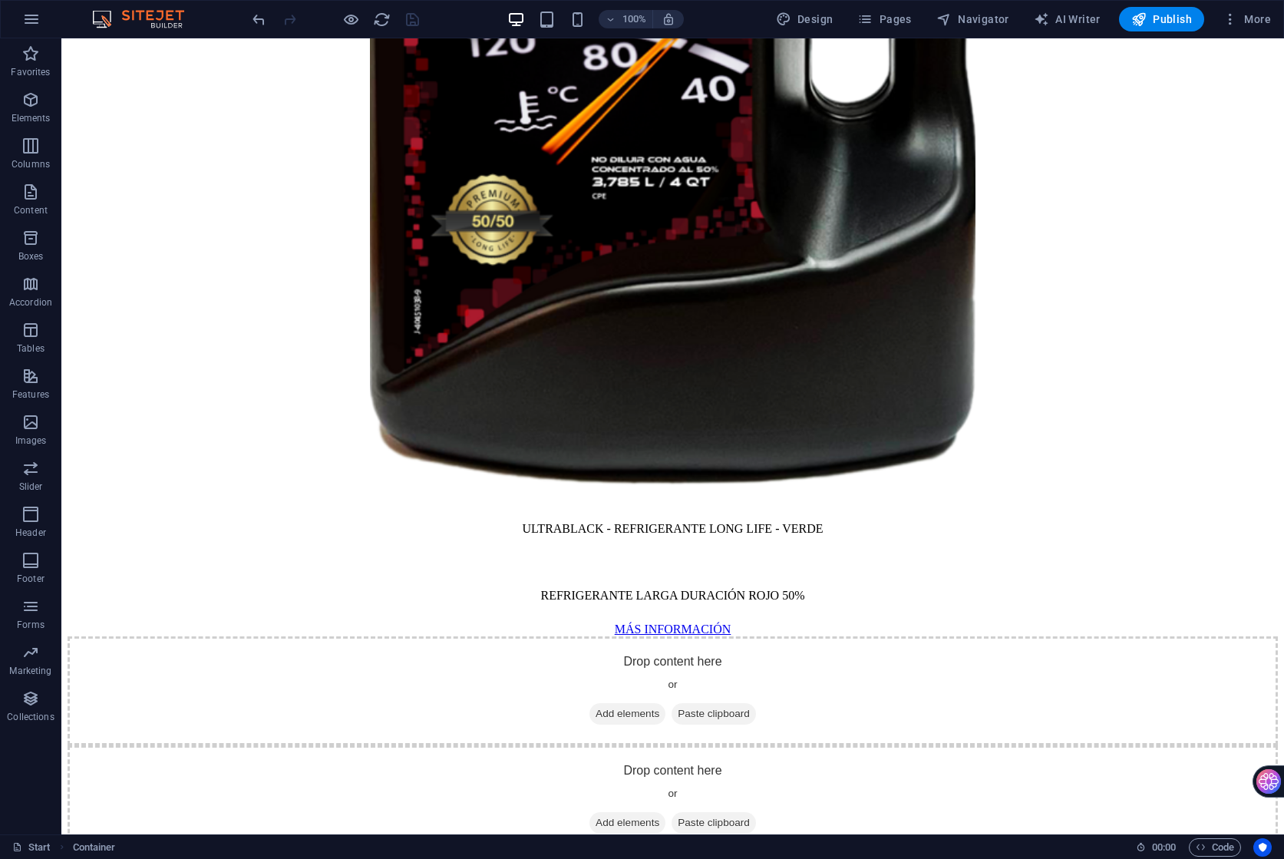
scroll to position [20451, 0]
